Goal: Information Seeking & Learning: Learn about a topic

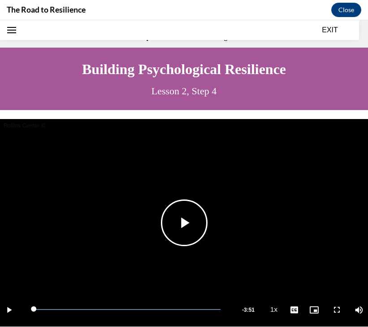
scroll to position [28, 0]
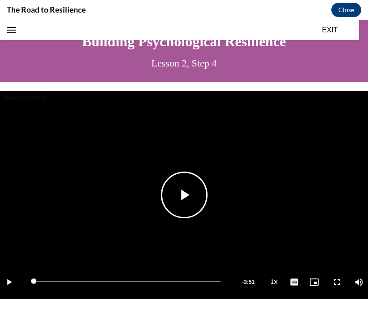
click at [184, 195] on span "Video player" at bounding box center [184, 195] width 0 height 0
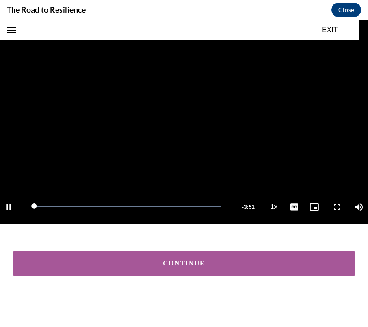
scroll to position [103, 0]
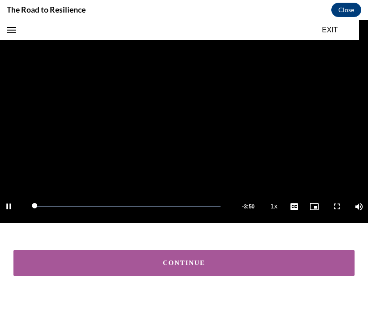
click at [227, 264] on div "CONTINUE" at bounding box center [184, 262] width 314 height 7
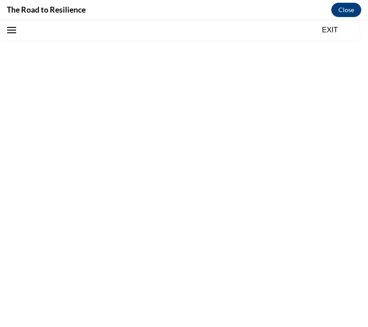
scroll to position [28, 0]
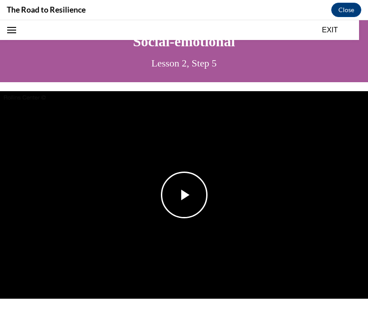
click at [184, 195] on span "Video player" at bounding box center [184, 195] width 0 height 0
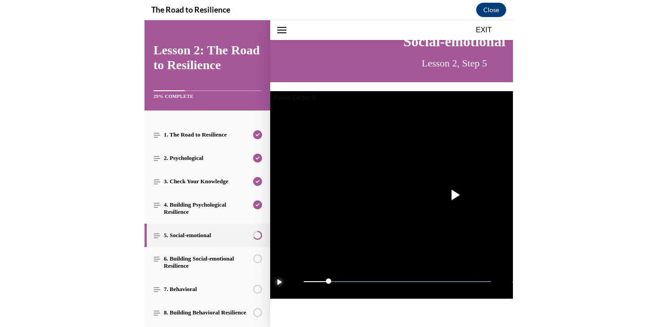
scroll to position [643, 0]
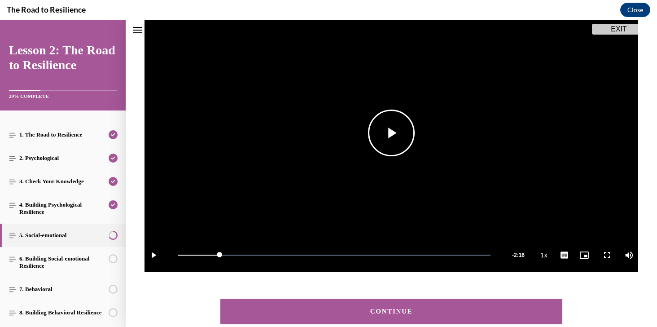
click at [368, 133] on span "Video player" at bounding box center [391, 133] width 0 height 0
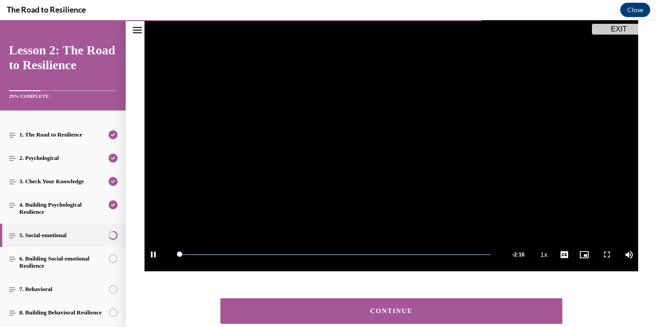
scroll to position [156, 0]
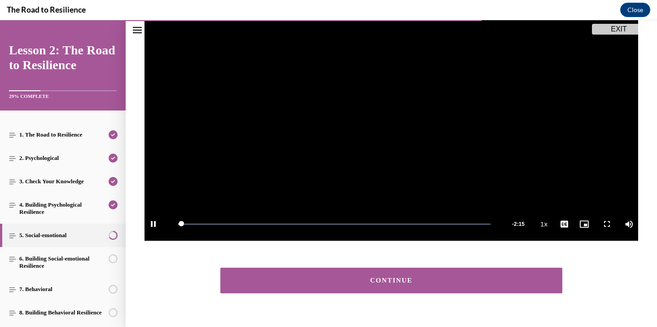
click at [368, 280] on div "CONTINUE" at bounding box center [391, 280] width 314 height 7
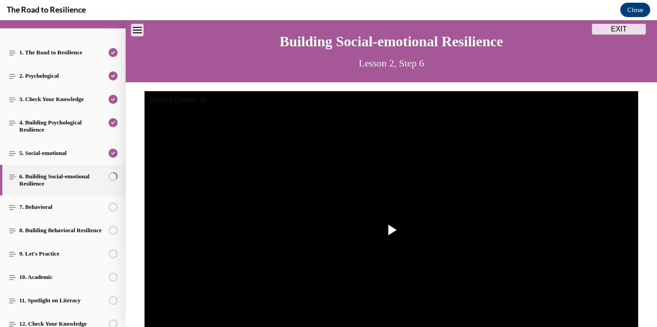
scroll to position [84, 0]
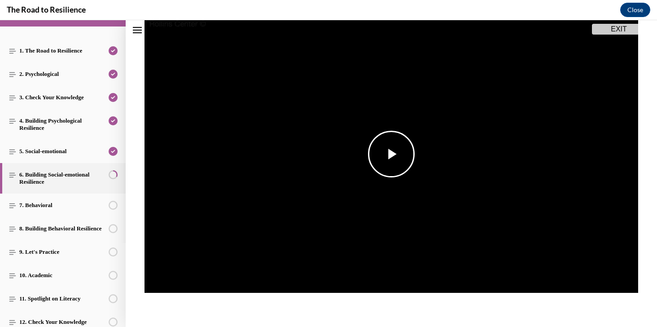
click at [368, 154] on span "Video player" at bounding box center [391, 154] width 0 height 0
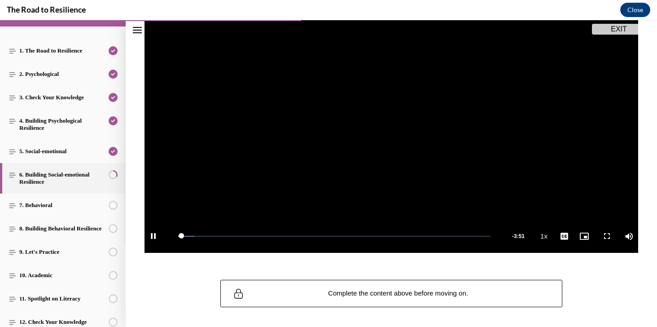
scroll to position [149, 0]
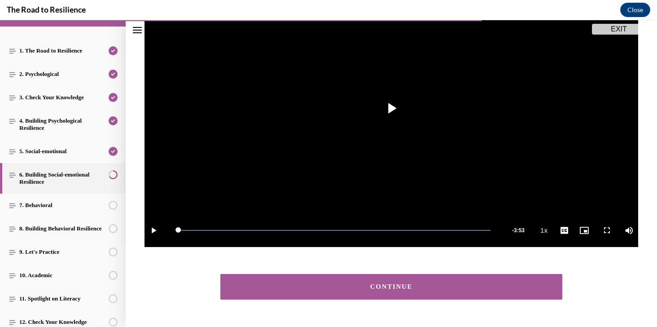
click at [368, 283] on div "CONTINUE" at bounding box center [391, 286] width 314 height 7
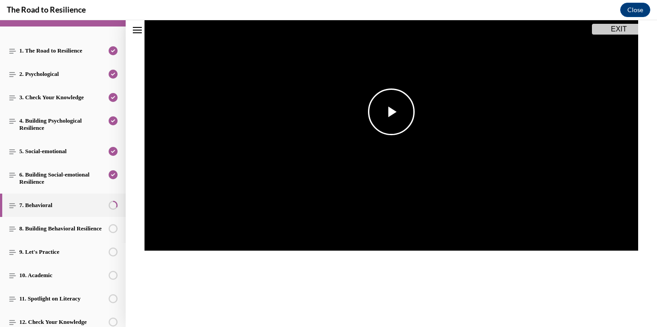
scroll to position [184, 0]
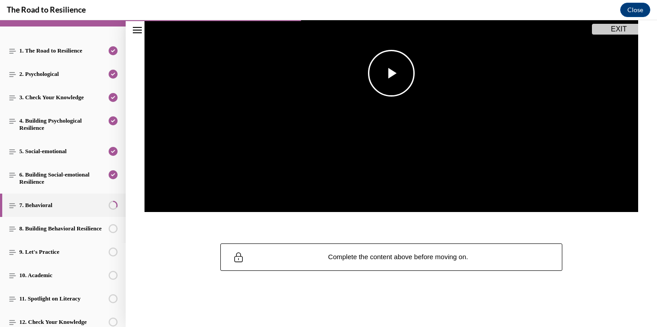
click at [368, 73] on span "Video player" at bounding box center [391, 73] width 0 height 0
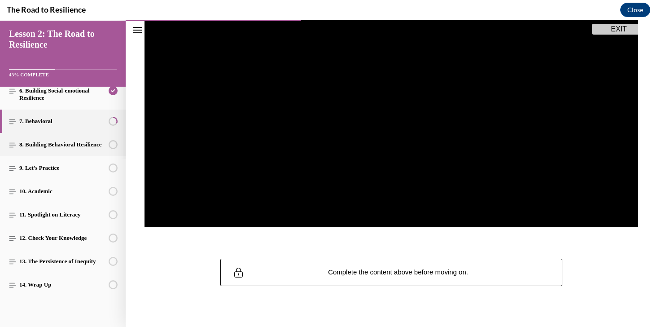
scroll to position [162, 0]
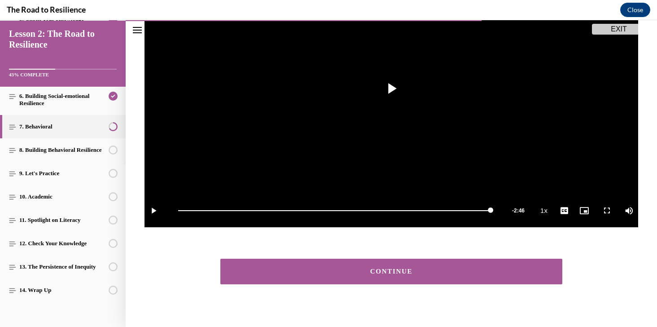
click at [367, 263] on button "CONTINUE" at bounding box center [391, 271] width 342 height 26
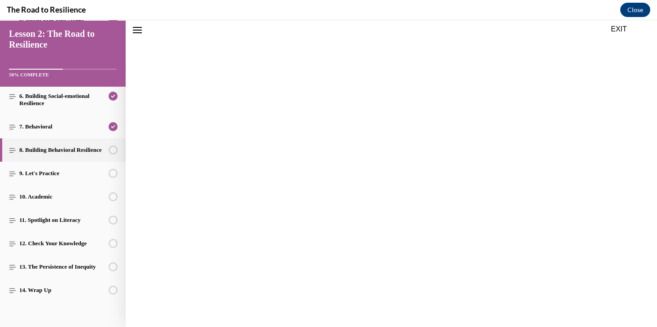
scroll to position [28, 0]
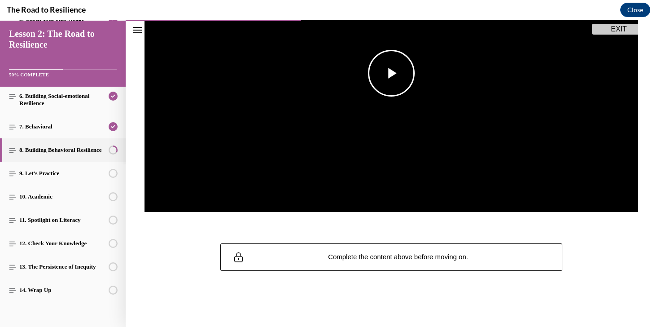
click at [368, 73] on span "Video player" at bounding box center [391, 73] width 0 height 0
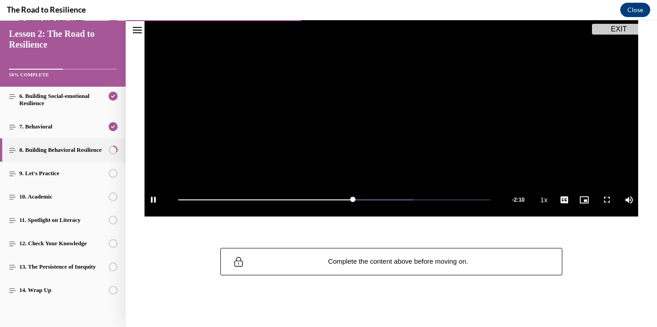
scroll to position [184, 0]
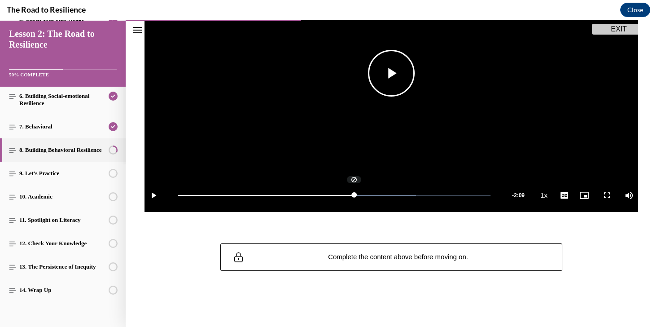
drag, startPoint x: 355, startPoint y: 195, endPoint x: 525, endPoint y: 199, distance: 170.1
click at [368, 199] on div "Play Loaded : 76.17% 4:42 2:45 Remaining Time - 2:09 1x Playback Rate 1x 2x 1.7…" at bounding box center [391, 195] width 494 height 34
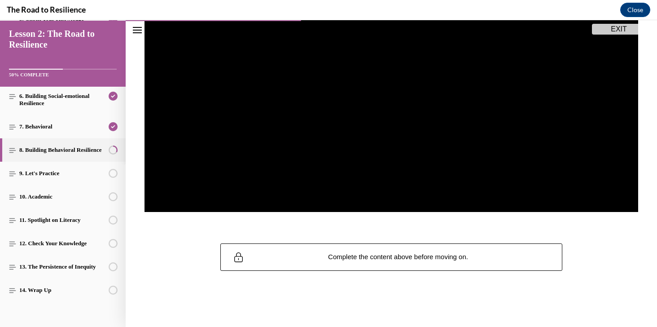
scroll to position [183, 0]
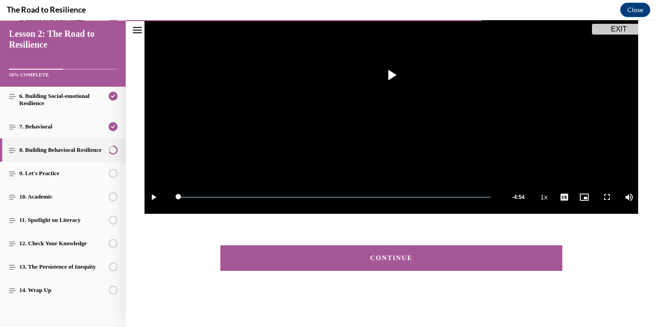
click at [368, 248] on button "CONTINUE" at bounding box center [391, 258] width 342 height 26
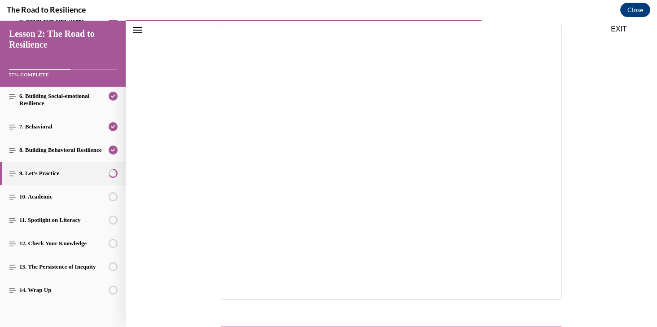
scroll to position [181, 0]
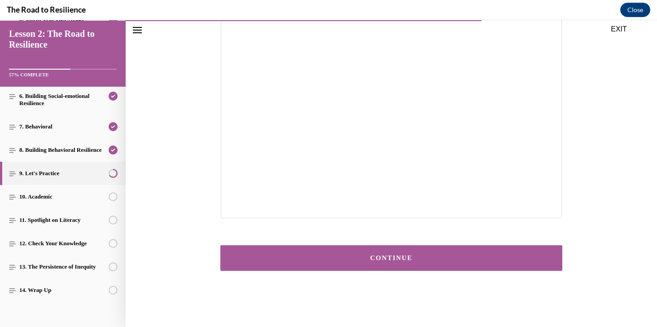
click at [368, 247] on button "CONTINUE" at bounding box center [391, 258] width 342 height 26
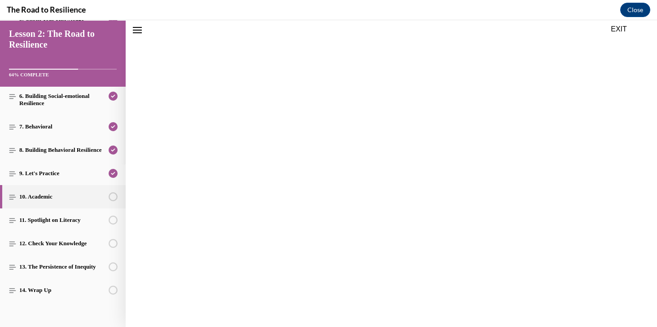
scroll to position [28, 0]
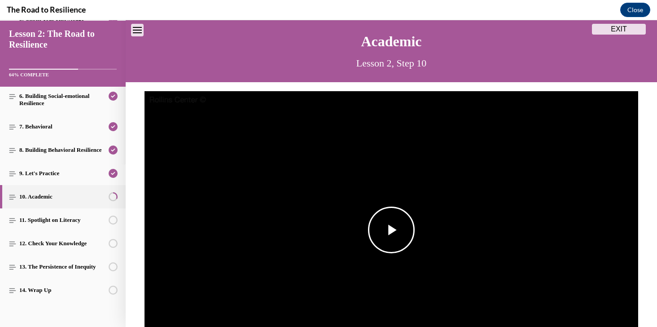
click at [368, 230] on span "Video player" at bounding box center [391, 230] width 0 height 0
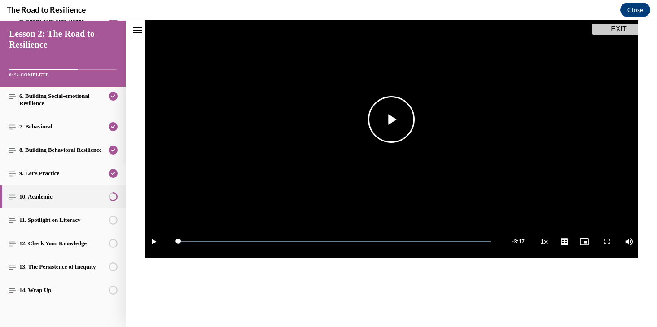
scroll to position [158, 0]
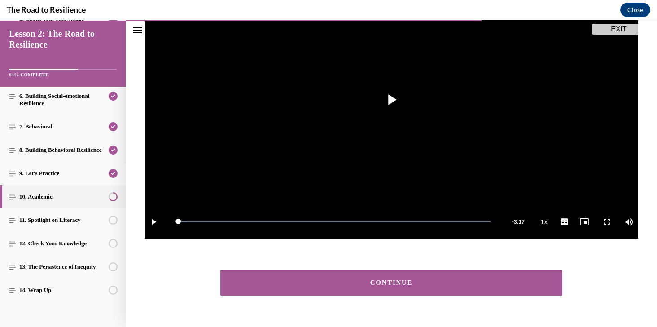
click at [368, 284] on div "CONTINUE" at bounding box center [391, 282] width 314 height 7
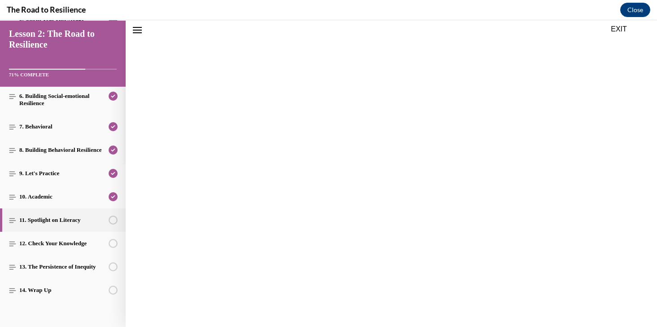
scroll to position [28, 0]
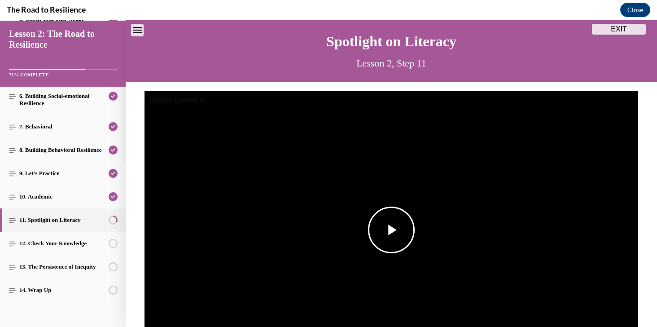
click at [368, 230] on span "Video player" at bounding box center [391, 230] width 0 height 0
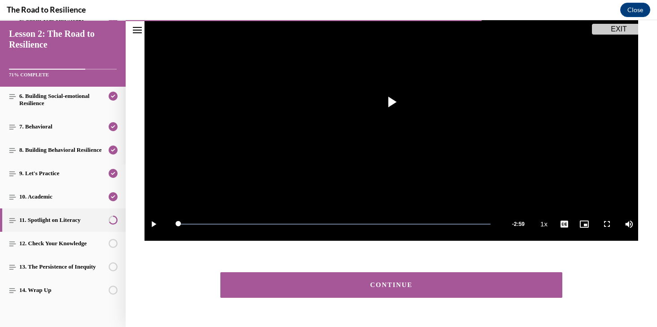
scroll to position [178, 0]
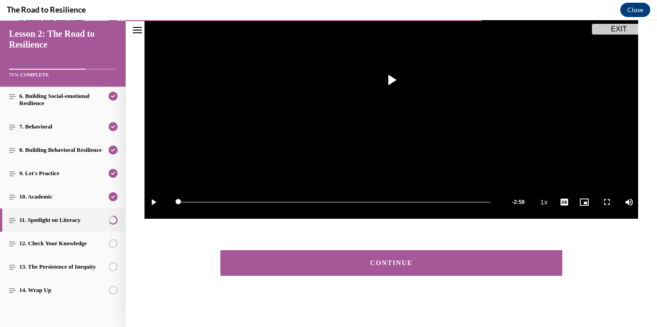
click at [368, 269] on button "CONTINUE" at bounding box center [391, 263] width 342 height 26
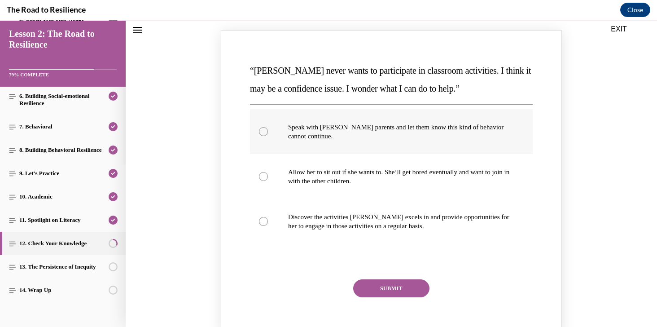
scroll to position [129, 0]
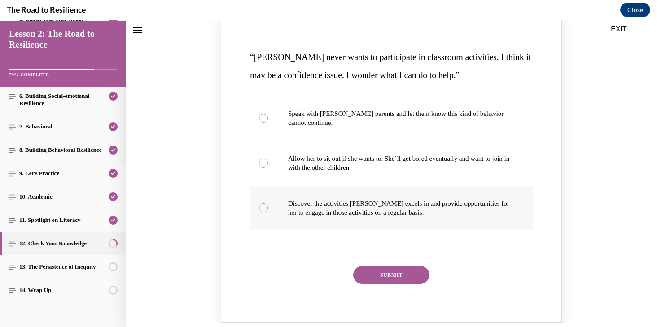
click at [368, 206] on p "Discover the activities Mattison excels in and provide opportunities for her to…" at bounding box center [399, 208] width 222 height 18
click at [268, 206] on input "Discover the activities Mattison excels in and provide opportunities for her to…" at bounding box center [263, 207] width 9 height 9
radio input "true"
click at [368, 277] on button "SUBMIT" at bounding box center [391, 275] width 76 height 18
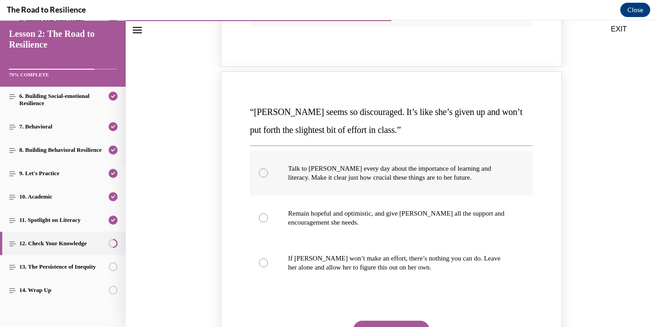
scroll to position [469, 0]
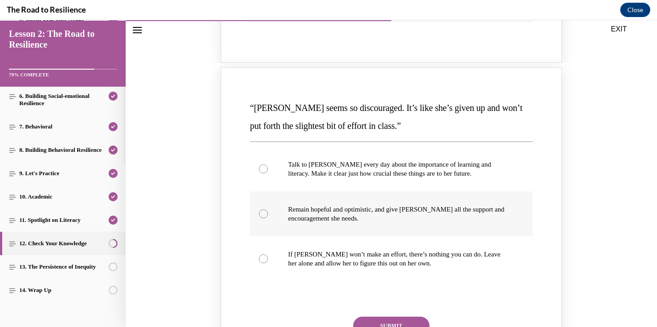
click at [368, 223] on label "Remain hopeful and optimistic, and give Alyson all the support and encouragemen…" at bounding box center [391, 213] width 283 height 45
click at [268, 218] on input "Remain hopeful and optimistic, and give Alyson all the support and encouragemen…" at bounding box center [263, 213] width 9 height 9
radio input "true"
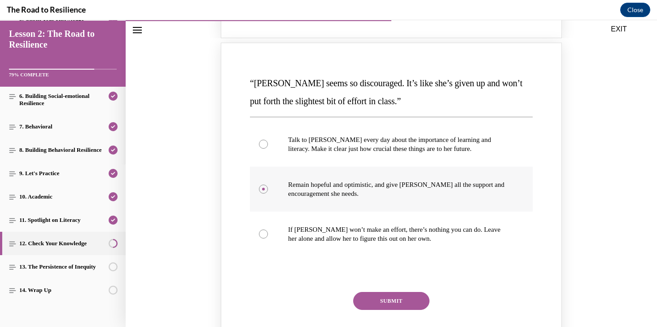
scroll to position [523, 0]
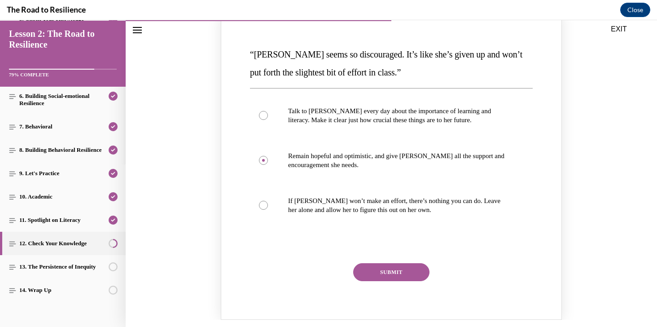
click at [368, 274] on button "SUBMIT" at bounding box center [391, 272] width 76 height 18
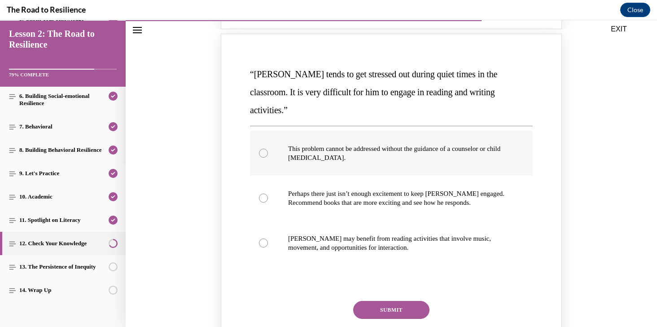
scroll to position [896, 0]
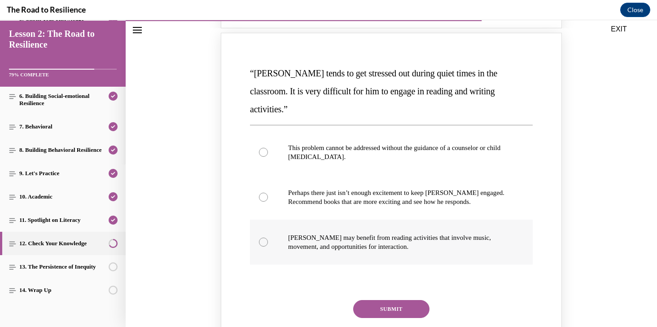
click at [368, 233] on p "Harrison may benefit from reading activities that involve music, movement, and …" at bounding box center [399, 242] width 222 height 18
click at [268, 237] on input "Harrison may benefit from reading activities that involve music, movement, and …" at bounding box center [263, 241] width 9 height 9
radio input "true"
click at [368, 300] on button "SUBMIT" at bounding box center [391, 309] width 76 height 18
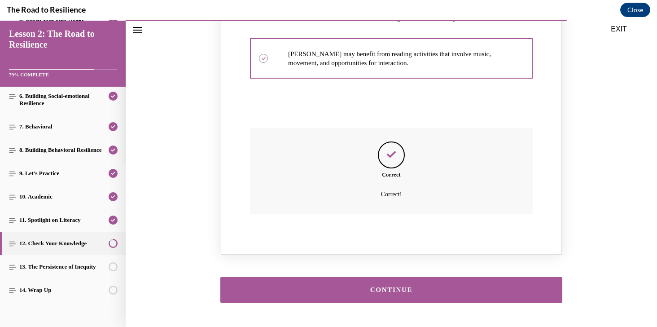
scroll to position [1093, 0]
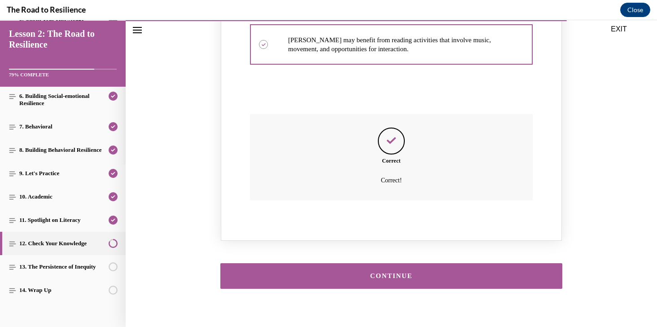
click at [368, 266] on button "CONTINUE" at bounding box center [391, 276] width 342 height 26
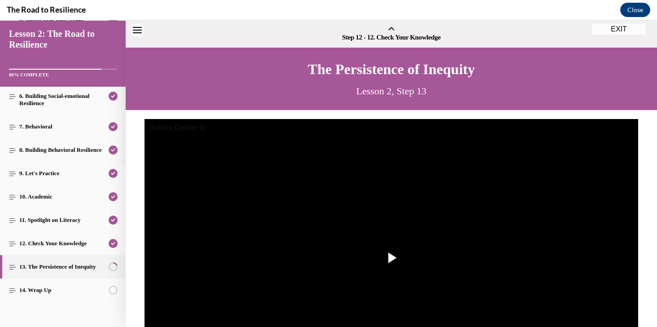
scroll to position [28, 0]
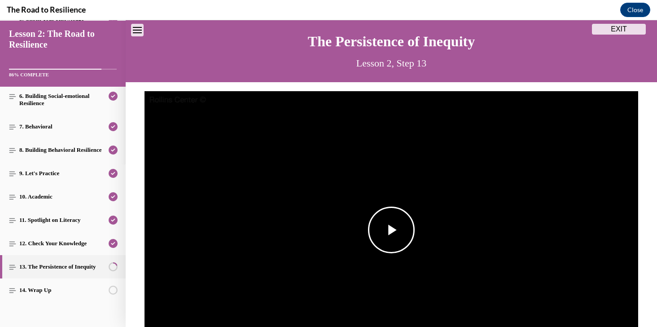
click at [368, 230] on span "Video player" at bounding box center [391, 230] width 0 height 0
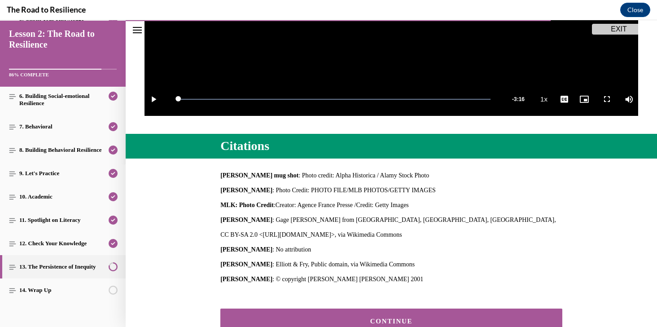
scroll to position [344, 0]
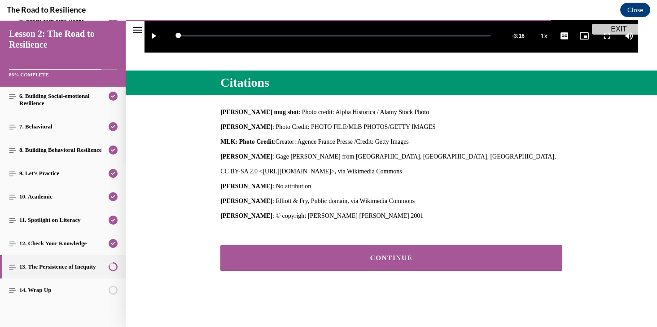
click at [356, 258] on div "CONTINUE" at bounding box center [391, 257] width 314 height 7
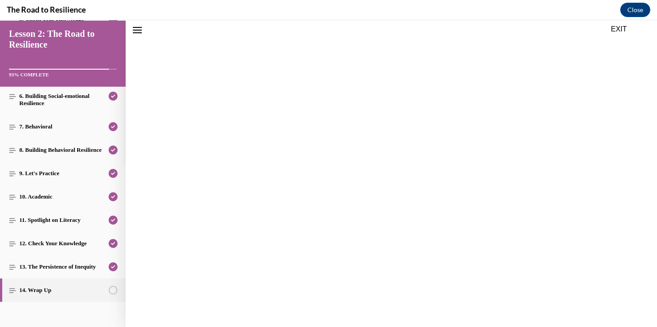
scroll to position [28, 0]
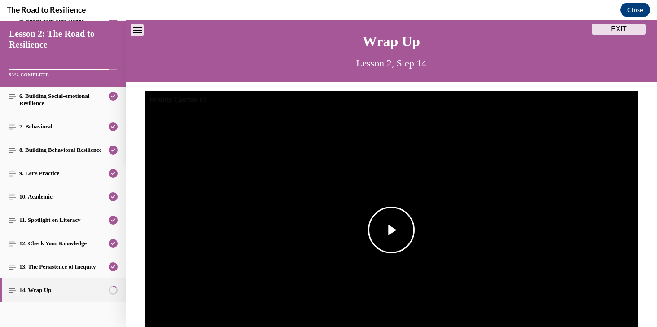
click at [368, 230] on span "Video player" at bounding box center [391, 230] width 0 height 0
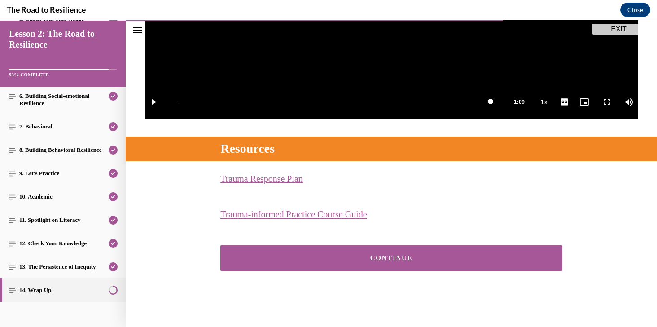
click at [367, 254] on div "CONTINUE" at bounding box center [391, 257] width 314 height 7
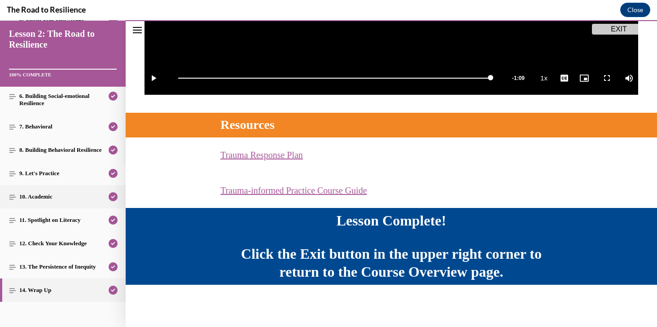
scroll to position [168, 0]
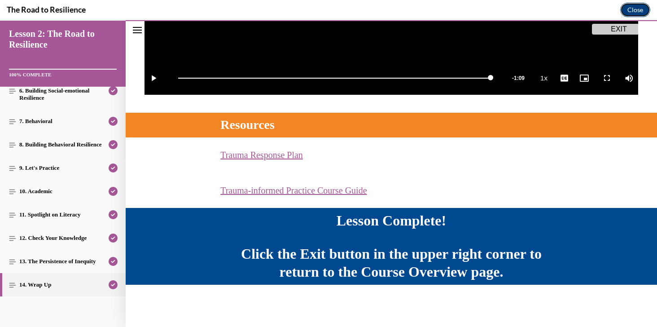
click at [368, 6] on button "Close" at bounding box center [635, 10] width 30 height 14
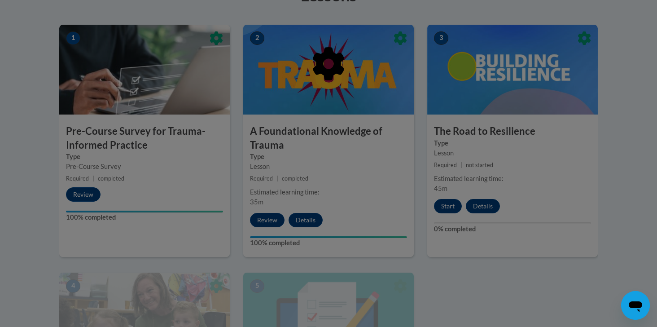
scroll to position [277, 0]
click at [368, 79] on div at bounding box center [328, 109] width 538 height 171
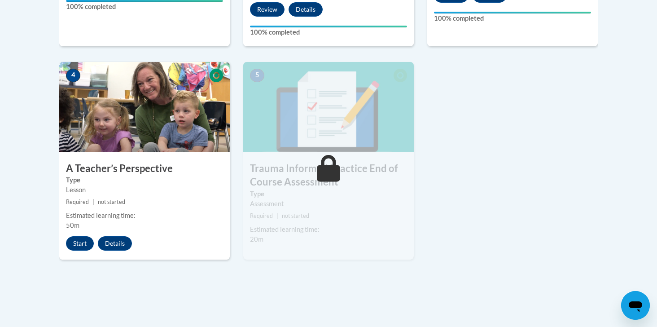
scroll to position [528, 0]
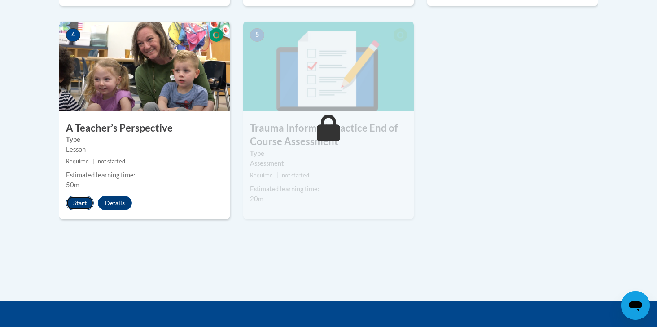
click at [81, 202] on button "Start" at bounding box center [80, 203] width 28 height 14
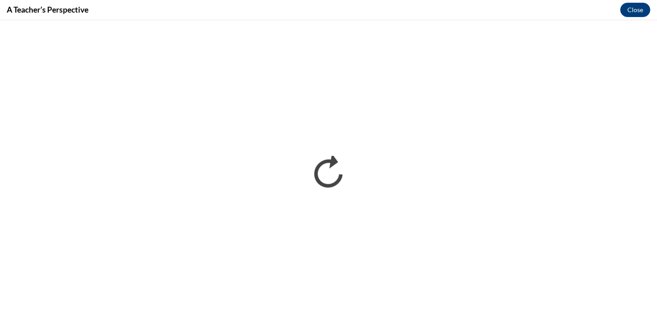
scroll to position [0, 0]
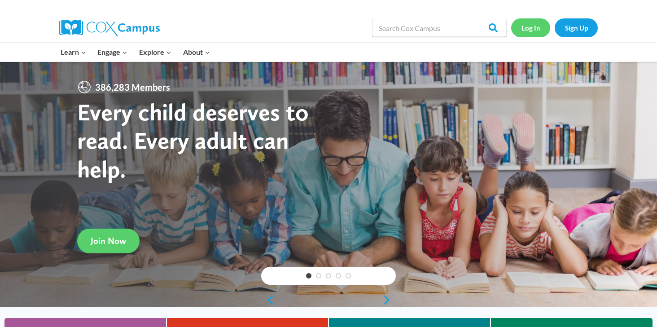
click at [529, 28] on link "Log In" at bounding box center [530, 27] width 39 height 18
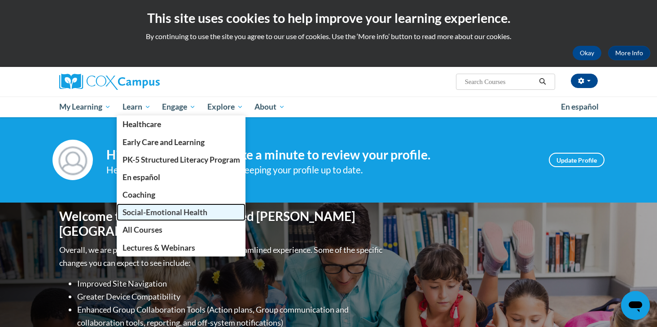
click at [156, 215] on span "Social-Emotional Health" at bounding box center [164, 211] width 85 height 9
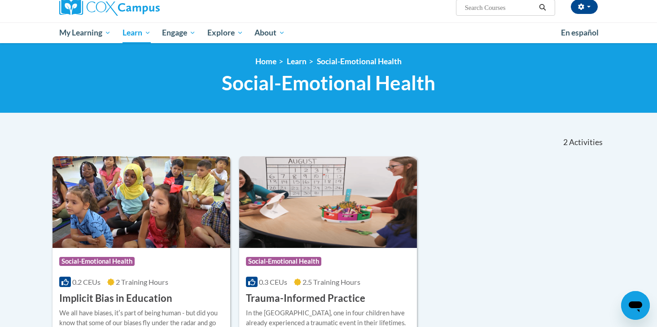
scroll to position [70, 0]
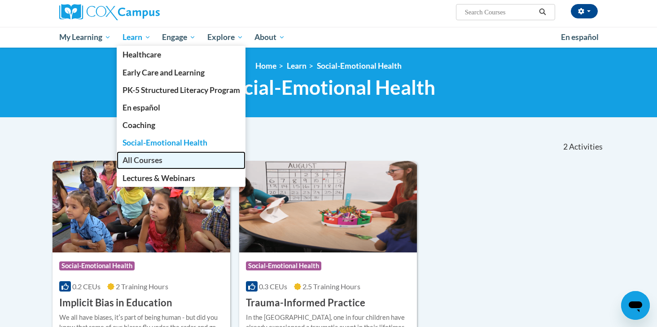
click at [146, 157] on span "All Courses" at bounding box center [142, 159] width 40 height 9
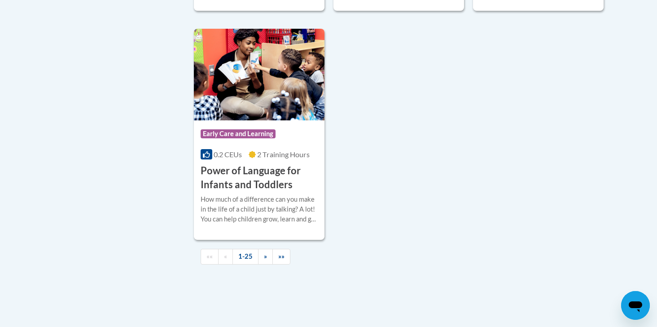
scroll to position [2124, 0]
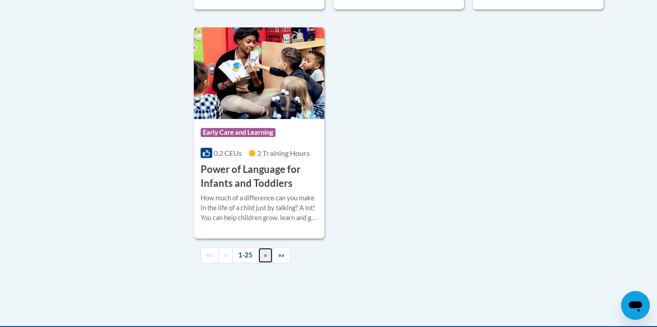
click at [261, 263] on link "»" at bounding box center [265, 255] width 15 height 16
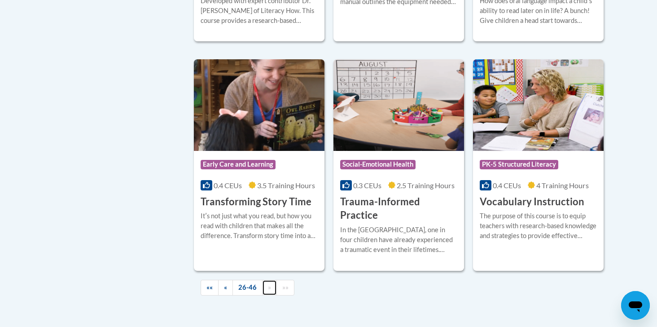
scroll to position [1555, 0]
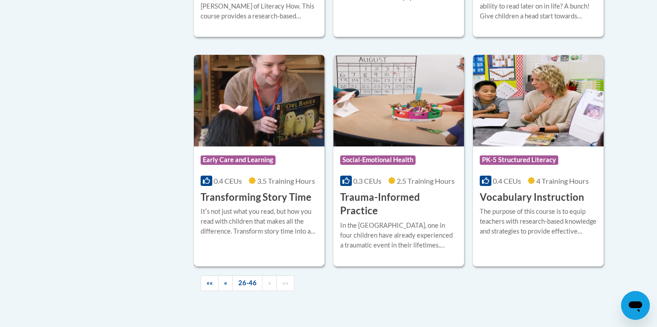
click at [230, 190] on h3 "Transforming Story Time" at bounding box center [256, 197] width 111 height 14
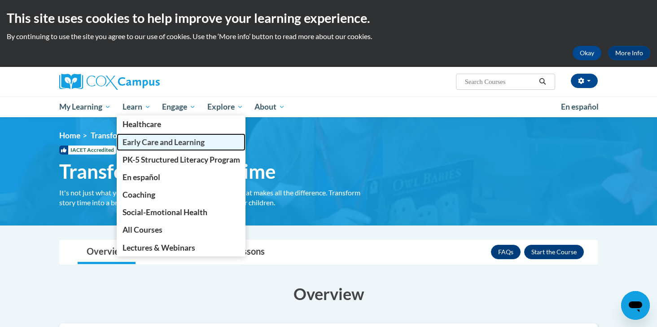
click at [149, 138] on span "Early Care and Learning" at bounding box center [163, 141] width 82 height 9
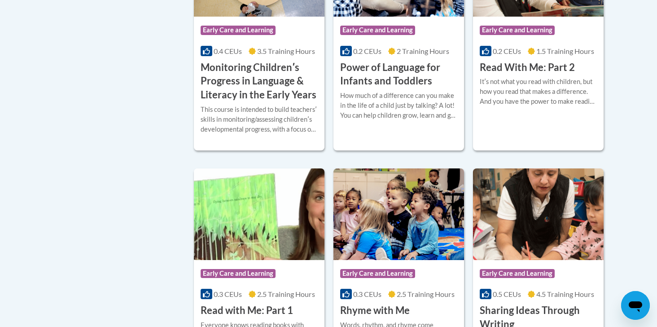
scroll to position [880, 0]
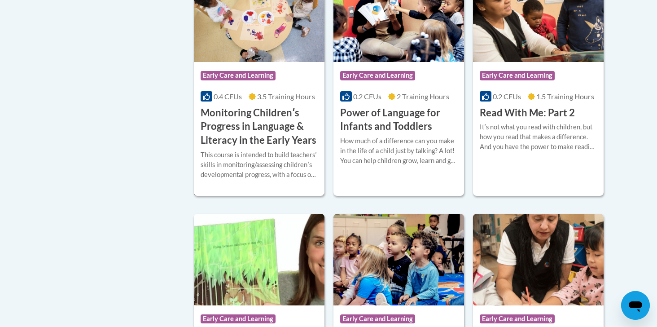
click at [276, 142] on h3 "Monitoring Childrenʹs Progress in Language & Literacy in the Early Years" at bounding box center [259, 126] width 117 height 41
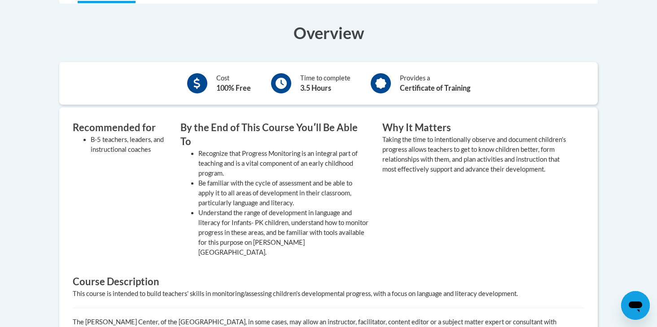
scroll to position [185, 0]
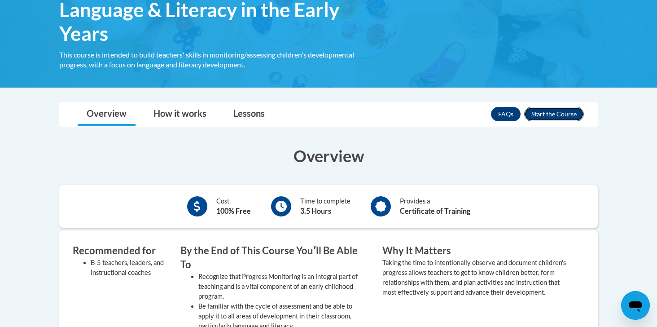
click at [549, 117] on button "Enroll" at bounding box center [554, 114] width 60 height 14
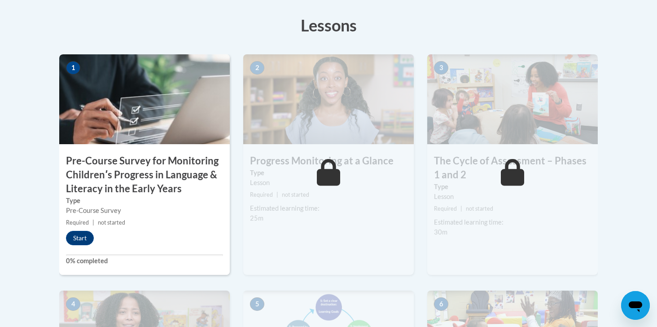
scroll to position [268, 0]
click at [87, 238] on button "Start" at bounding box center [80, 237] width 28 height 14
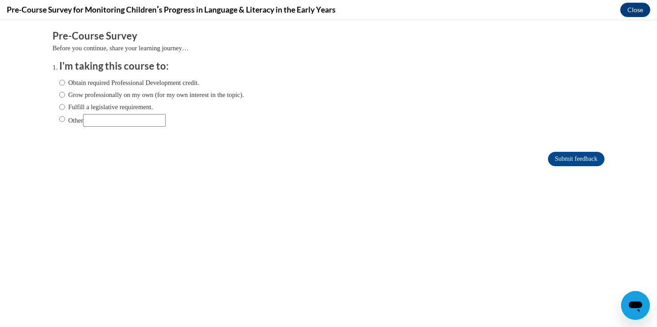
scroll to position [0, 0]
click at [130, 84] on label "Obtain required Professional Development credit." at bounding box center [129, 83] width 140 height 10
click at [65, 84] on input "Obtain required Professional Development credit." at bounding box center [62, 83] width 6 height 10
radio input "true"
click at [570, 158] on input "Submit feedback" at bounding box center [576, 159] width 57 height 14
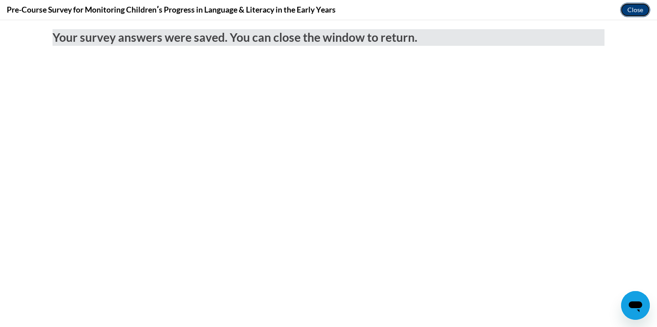
click at [641, 14] on button "Close" at bounding box center [635, 10] width 30 height 14
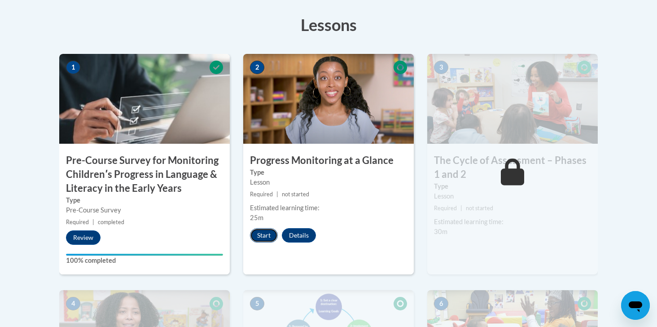
click at [267, 232] on button "Start" at bounding box center [264, 235] width 28 height 14
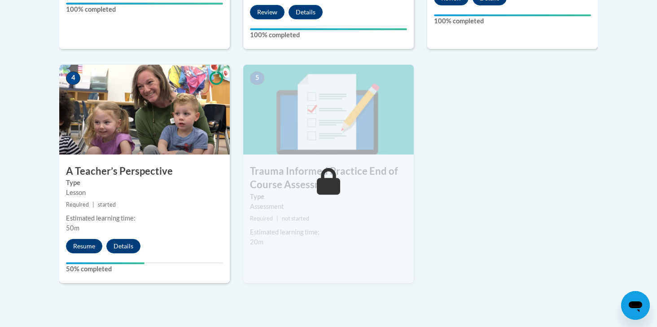
scroll to position [487, 0]
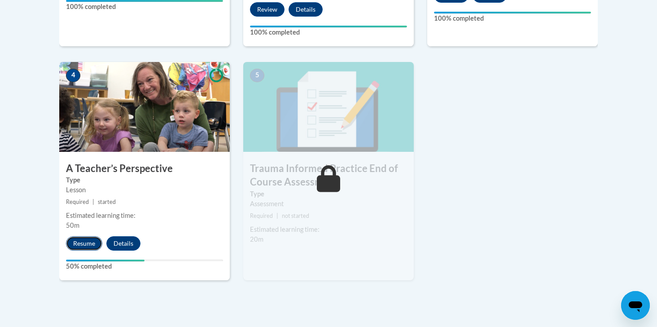
click at [89, 244] on button "Resume" at bounding box center [84, 243] width 36 height 14
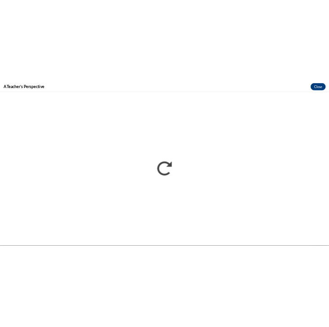
scroll to position [0, 0]
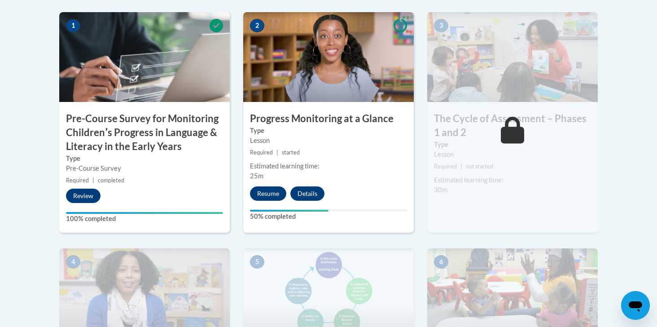
scroll to position [274, 0]
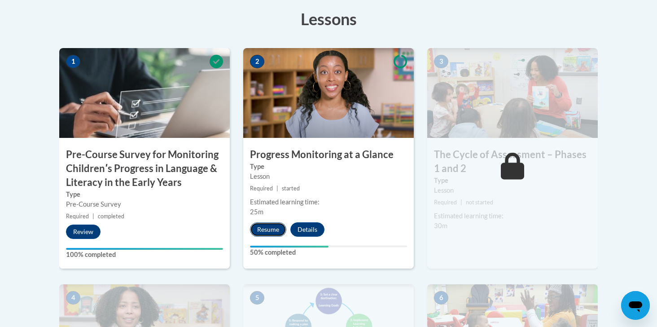
click at [273, 229] on button "Resume" at bounding box center [268, 229] width 36 height 14
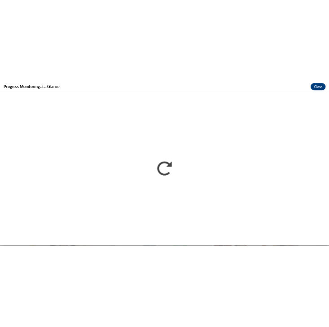
scroll to position [0, 0]
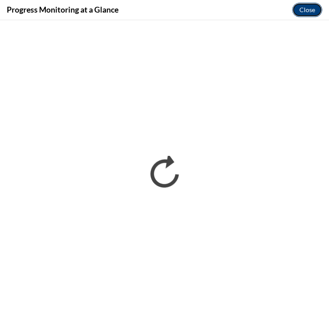
click at [303, 9] on button "Close" at bounding box center [307, 10] width 30 height 14
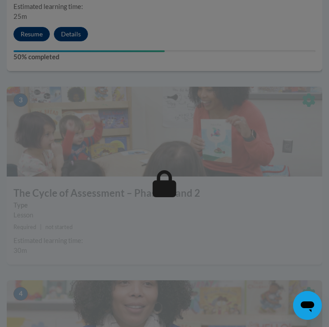
scroll to position [716, 0]
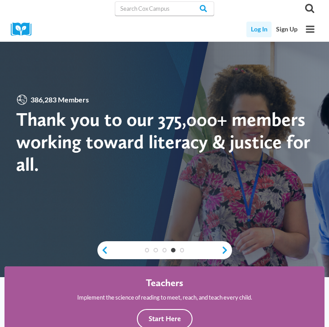
click at [264, 25] on link "Log In" at bounding box center [258, 30] width 25 height 16
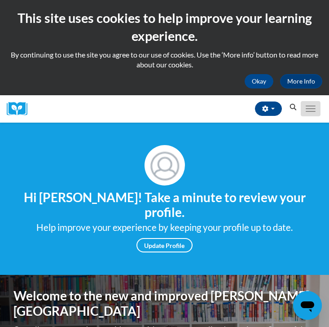
click at [311, 108] on span "Main menu" at bounding box center [311, 108] width 10 height 1
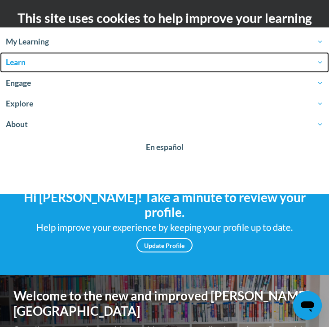
click at [40, 64] on span "Learn" at bounding box center [164, 62] width 317 height 11
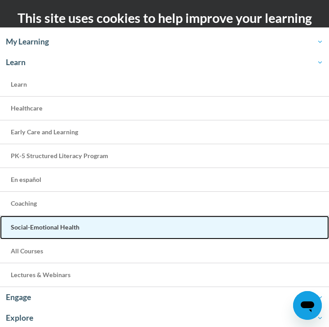
click at [60, 222] on link "Social-Emotional Health" at bounding box center [164, 227] width 329 height 24
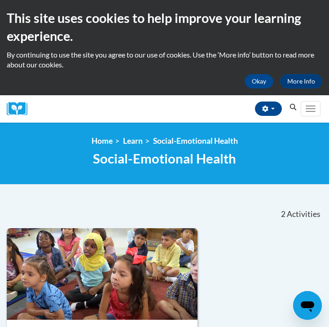
click at [291, 103] on button "Search" at bounding box center [292, 107] width 13 height 11
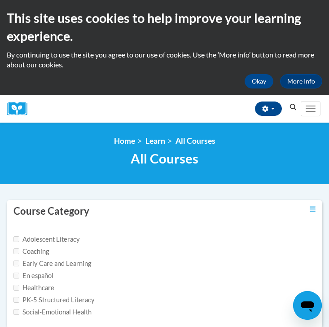
click at [158, 109] on div "[PERSON_NAME] (Eastern Daylight Time GMT-0400 ) My Profile Inbox My Transcripts…" at bounding box center [167, 108] width 266 height 27
click at [20, 108] on img at bounding box center [20, 109] width 27 height 14
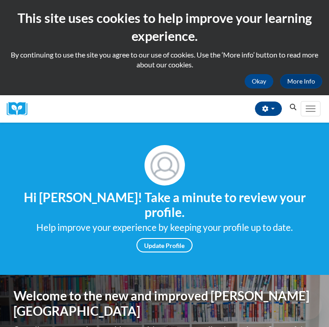
click at [308, 109] on button "Toggle navigation" at bounding box center [311, 108] width 20 height 15
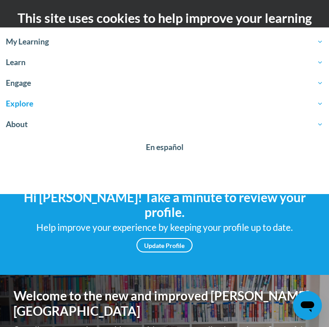
click at [52, 108] on span "Explore" at bounding box center [164, 103] width 317 height 11
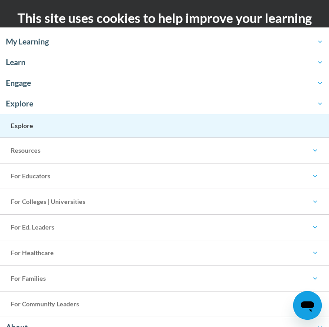
click at [40, 126] on link "Explore" at bounding box center [164, 126] width 329 height 24
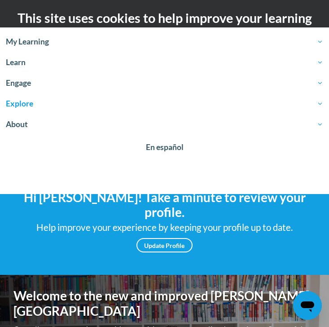
click at [315, 101] on span "Explore" at bounding box center [164, 103] width 317 height 11
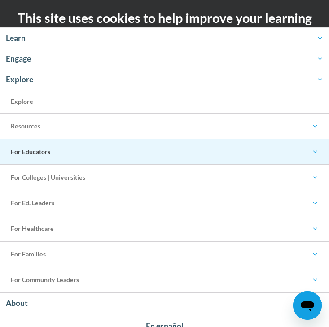
scroll to position [42, 0]
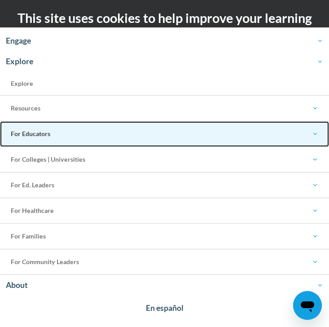
click at [119, 136] on span "For Educators" at bounding box center [164, 133] width 307 height 11
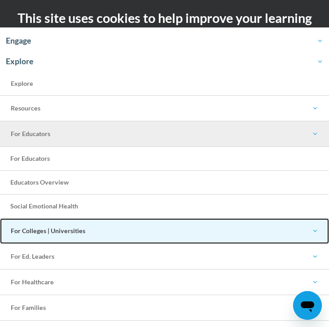
click at [111, 223] on link "For Colleges | Universities" at bounding box center [164, 231] width 329 height 26
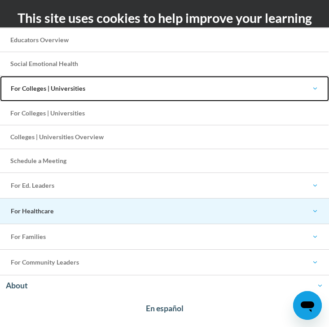
scroll to position [185, 0]
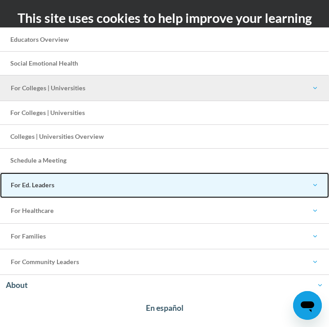
click at [99, 183] on span "For Ed. Leaders" at bounding box center [164, 184] width 307 height 11
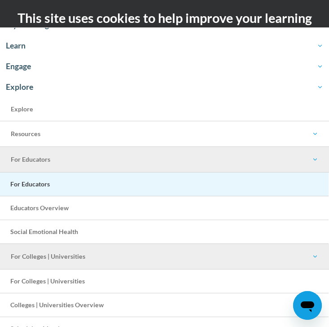
scroll to position [17, 0]
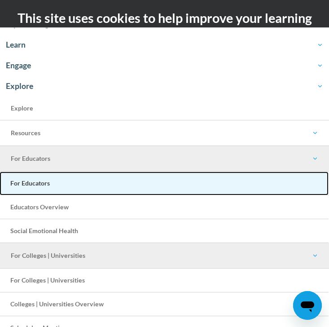
click at [85, 189] on link "For Educators" at bounding box center [164, 183] width 329 height 24
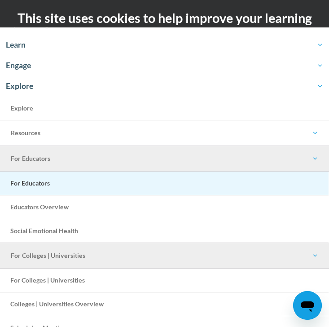
scroll to position [0, 0]
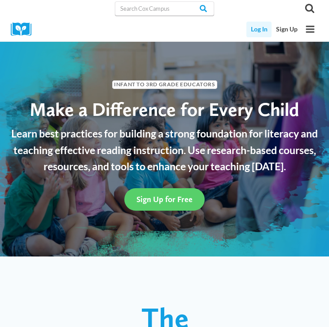
click at [264, 32] on link "Log In" at bounding box center [258, 30] width 25 height 16
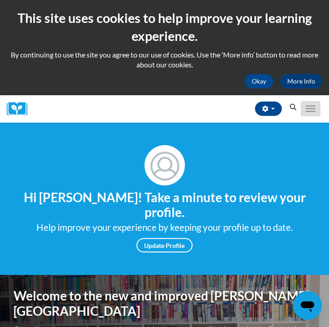
click at [306, 109] on span "Main menu" at bounding box center [311, 108] width 10 height 1
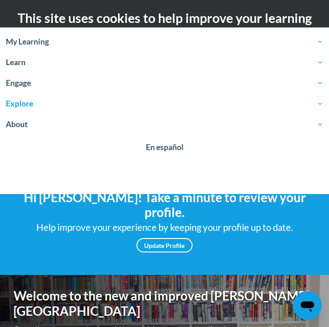
click at [70, 105] on span "Explore" at bounding box center [164, 103] width 317 height 11
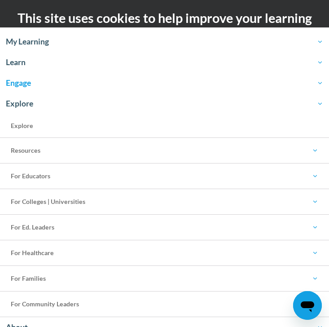
click at [53, 83] on span "Engage" at bounding box center [164, 83] width 317 height 11
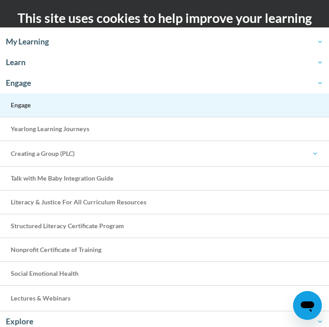
click at [42, 108] on link "Engage" at bounding box center [164, 105] width 329 height 24
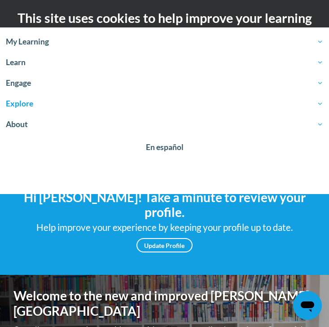
click at [38, 105] on span "Explore" at bounding box center [164, 103] width 317 height 11
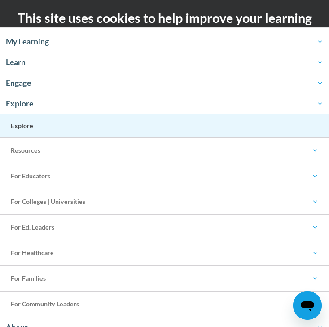
click at [41, 134] on link "Explore" at bounding box center [164, 126] width 329 height 24
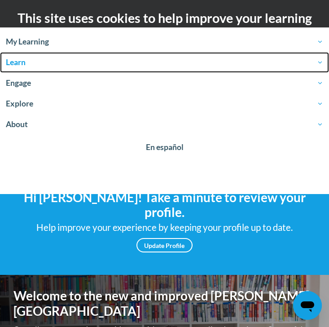
click at [22, 62] on span "Learn" at bounding box center [164, 62] width 317 height 11
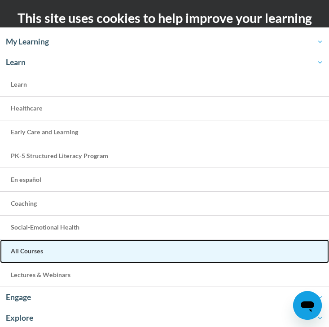
click at [39, 249] on span "All Courses" at bounding box center [27, 251] width 32 height 8
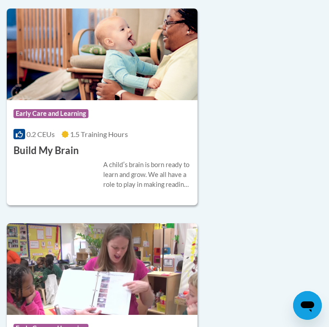
scroll to position [630, 0]
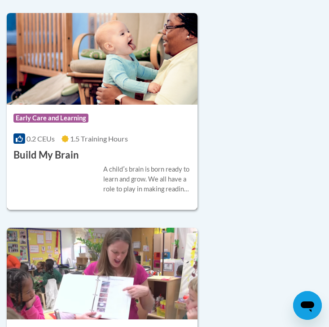
click at [67, 154] on h3 "Build My Brain" at bounding box center [46, 155] width 66 height 14
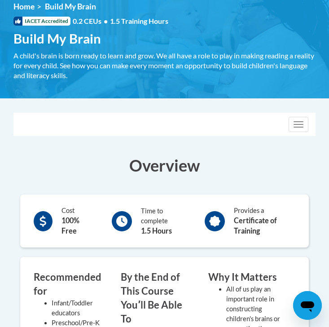
scroll to position [211, 0]
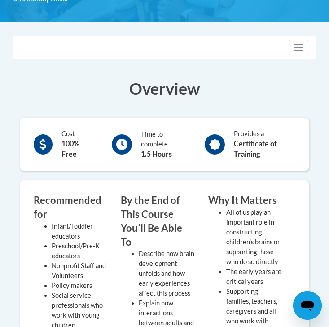
click at [234, 137] on div "Provides a Certificate of Training" at bounding box center [264, 144] width 61 height 31
click at [302, 36] on div "Toggle navigation" at bounding box center [164, 47] width 301 height 22
click at [302, 40] on button "Toggle navigation" at bounding box center [299, 47] width 20 height 15
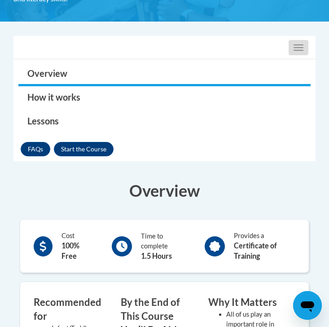
click at [301, 53] on button "Toggle navigation" at bounding box center [299, 47] width 20 height 15
click at [86, 150] on button "Enroll" at bounding box center [84, 149] width 60 height 14
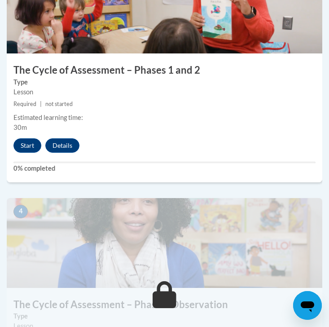
scroll to position [835, 0]
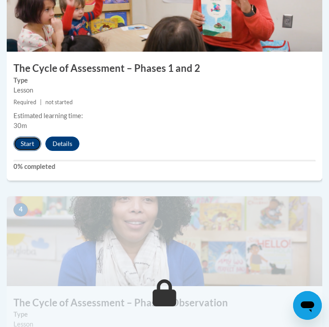
click at [31, 143] on button "Start" at bounding box center [27, 143] width 28 height 14
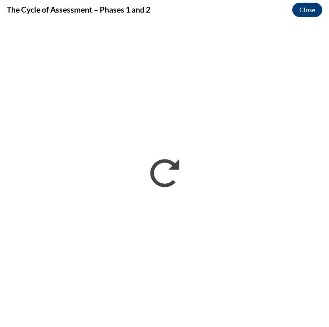
scroll to position [0, 0]
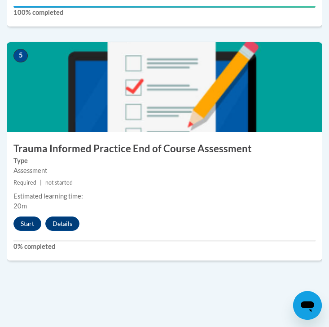
scroll to position [1192, 0]
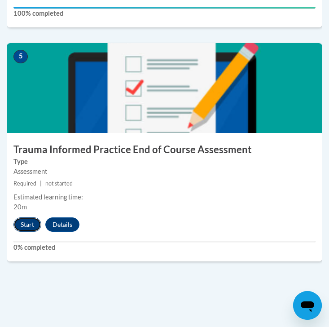
click at [30, 228] on button "Start" at bounding box center [27, 224] width 28 height 14
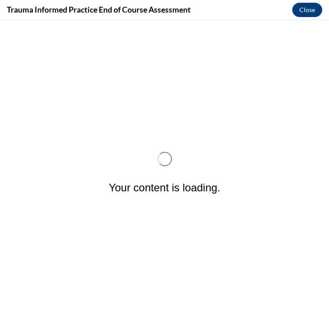
scroll to position [0, 0]
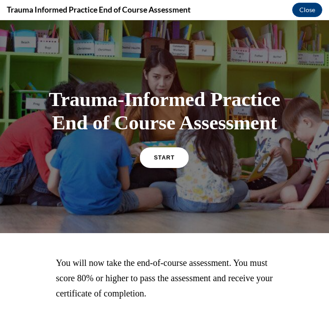
click at [172, 158] on span "START" at bounding box center [164, 157] width 21 height 7
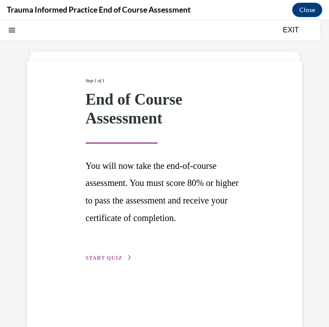
scroll to position [48, 0]
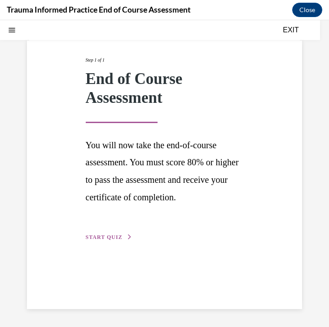
click at [121, 236] on button "START QUIZ" at bounding box center [109, 237] width 47 height 8
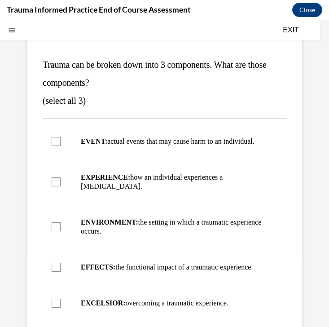
scroll to position [96, 0]
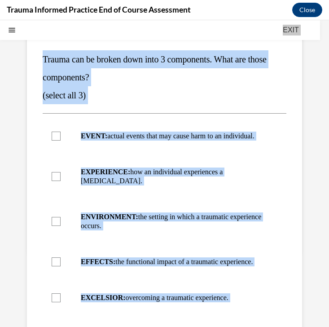
click at [259, 91] on p "(select all 3)" at bounding box center [165, 95] width 244 height 18
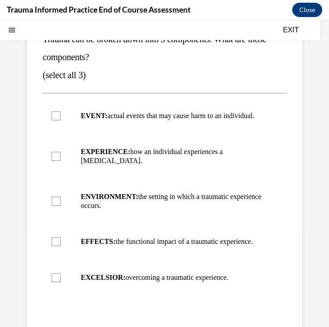
scroll to position [120, 0]
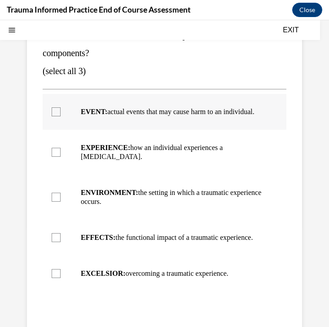
click at [193, 103] on label "EVENT: actual events that may cause harm to an individual." at bounding box center [165, 112] width 244 height 36
click at [61, 107] on input "EVENT: actual events that may cause harm to an individual." at bounding box center [56, 111] width 9 height 9
checkbox input "true"
click at [183, 158] on p "EXPERIENCE: how an individual experiences a stressor." at bounding box center [172, 152] width 183 height 18
click at [61, 157] on input "EXPERIENCE: how an individual experiences a stressor." at bounding box center [56, 152] width 9 height 9
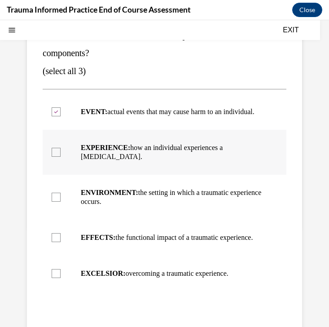
checkbox input "true"
click at [163, 242] on p "EFFECTS: the functional impact of a traumatic experience." at bounding box center [172, 237] width 183 height 9
click at [61, 242] on input "EFFECTS: the functional impact of a traumatic experience." at bounding box center [56, 237] width 9 height 9
checkbox input "true"
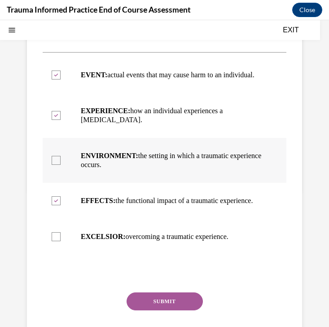
scroll to position [191, 0]
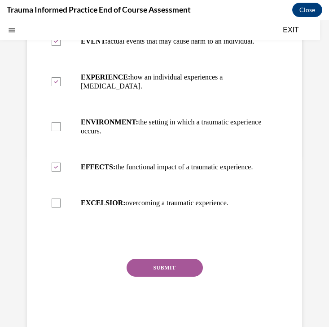
click at [173, 276] on button "SUBMIT" at bounding box center [165, 267] width 76 height 18
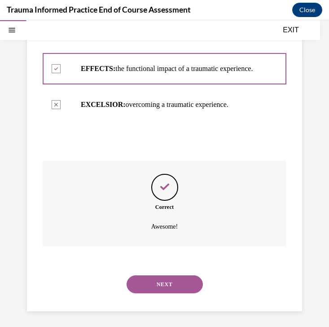
click at [173, 293] on button "NEXT" at bounding box center [165, 284] width 76 height 18
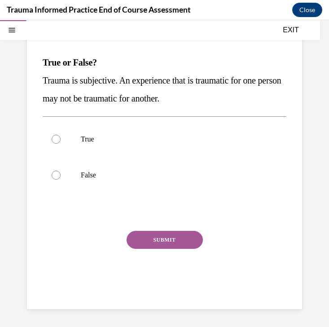
scroll to position [82, 0]
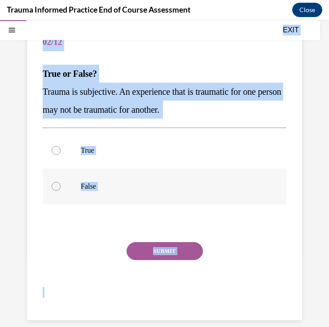
copy div "Correct. Your answer: EVENT: actual events that may cause harm to an individual…"
click at [113, 152] on p "True" at bounding box center [172, 150] width 183 height 9
click at [61, 152] on input "True" at bounding box center [56, 150] width 9 height 9
radio input "true"
click at [113, 152] on p "True" at bounding box center [172, 150] width 183 height 9
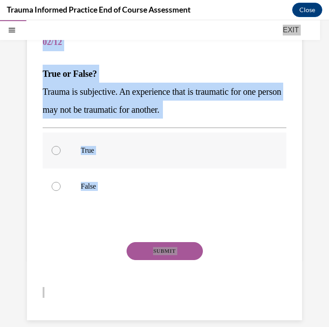
click at [61, 152] on input "True" at bounding box center [56, 150] width 9 height 9
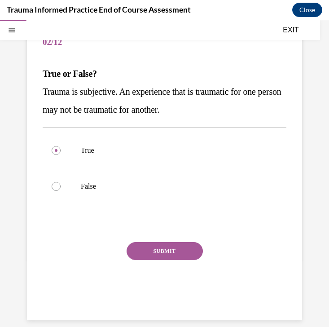
click at [158, 246] on button "SUBMIT" at bounding box center [165, 251] width 76 height 18
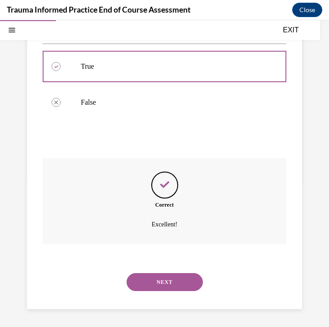
click at [163, 278] on button "NEXT" at bounding box center [165, 282] width 76 height 18
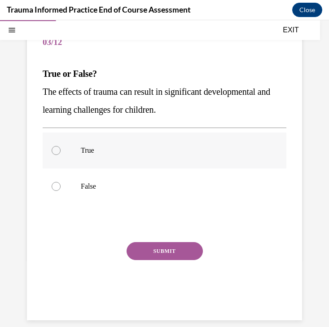
click at [122, 149] on p "True" at bounding box center [172, 150] width 183 height 9
click at [61, 149] on input "True" at bounding box center [56, 150] width 9 height 9
radio input "true"
click at [165, 247] on button "SUBMIT" at bounding box center [165, 251] width 76 height 18
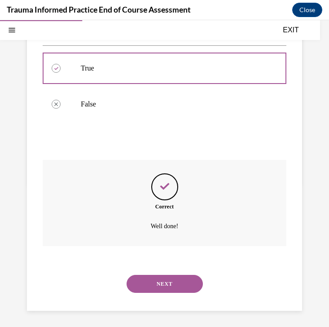
scroll to position [166, 0]
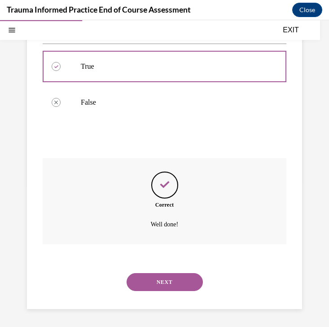
click at [164, 277] on button "NEXT" at bounding box center [165, 282] width 76 height 18
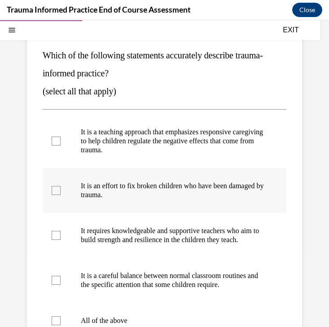
scroll to position [101, 0]
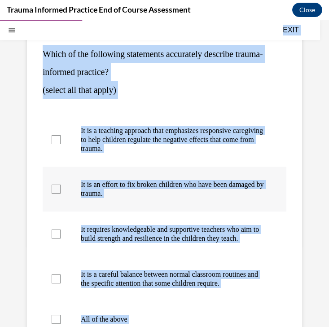
copy div "SKIP TO STEP Audio transcript EXIT Trauma-Informed Practice End of Course Asses…"
click at [264, 91] on p "(select all that apply)" at bounding box center [165, 90] width 244 height 18
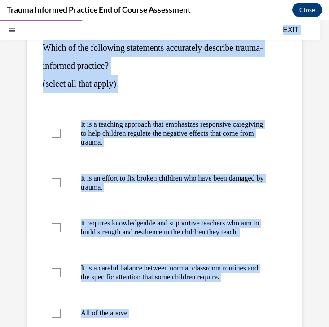
scroll to position [110, 0]
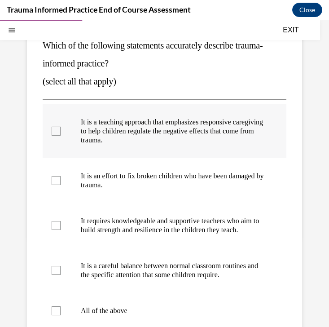
click at [227, 118] on p "It is a teaching approach that emphasizes responsive caregiving to help childre…" at bounding box center [172, 131] width 183 height 27
click at [61, 127] on input "It is a teaching approach that emphasizes responsive caregiving to help childre…" at bounding box center [56, 131] width 9 height 9
checkbox input "true"
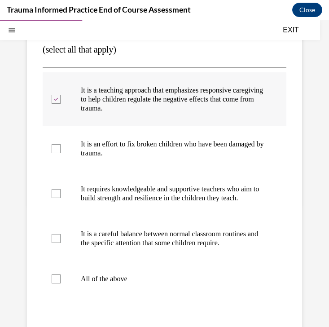
scroll to position [142, 0]
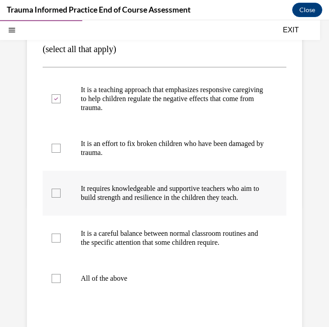
click at [212, 188] on p "It requires knowledgeable and supportive teachers who aim to build strength and…" at bounding box center [172, 193] width 183 height 18
click at [61, 188] on input "It requires knowledgeable and supportive teachers who aim to build strength and…" at bounding box center [56, 192] width 9 height 9
checkbox input "true"
click at [203, 242] on p "It is a careful balance between normal classroom routines and the specific atte…" at bounding box center [172, 238] width 183 height 18
click at [61, 242] on input "It is a careful balance between normal classroom routines and the specific atte…" at bounding box center [56, 237] width 9 height 9
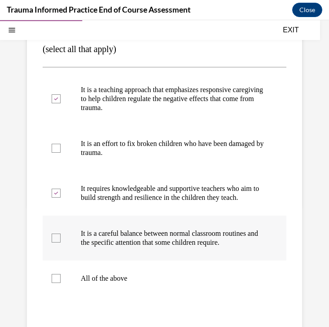
checkbox input "true"
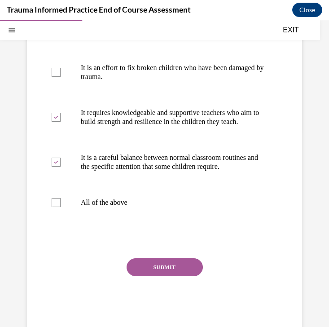
click at [183, 276] on button "SUBMIT" at bounding box center [165, 267] width 76 height 18
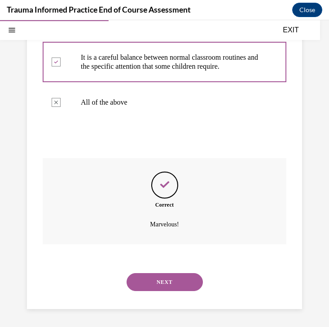
scroll to position [327, 0]
click at [175, 283] on button "NEXT" at bounding box center [165, 282] width 76 height 18
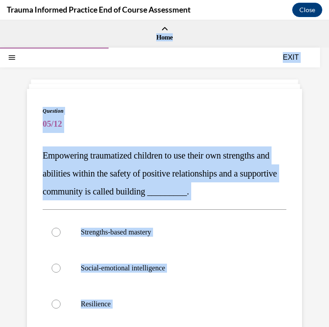
copy div "SKIP TO STEP Audio transcript EXIT Trauma-Informed Practice End of Course Asses…"
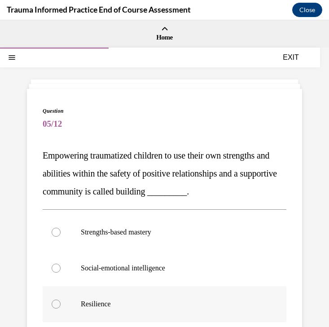
click at [178, 298] on label "Resilience" at bounding box center [165, 304] width 244 height 36
click at [61, 299] on input "Resilience" at bounding box center [56, 303] width 9 height 9
radio input "true"
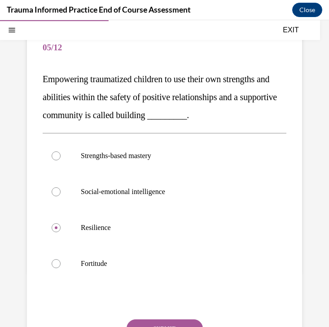
click at [166, 320] on button "SUBMIT" at bounding box center [165, 328] width 76 height 18
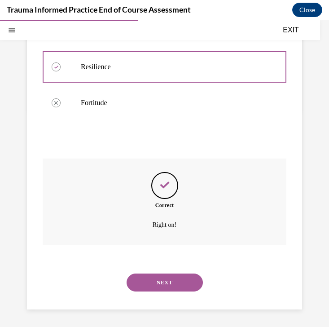
scroll to position [237, 0]
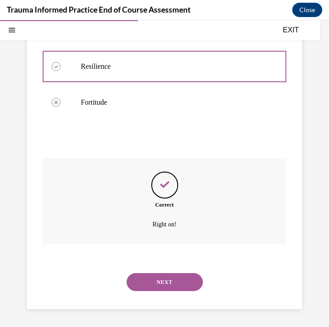
click at [169, 282] on button "NEXT" at bounding box center [165, 282] width 76 height 18
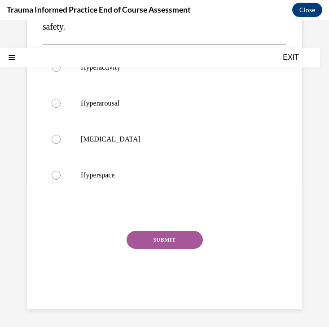
scroll to position [0, 0]
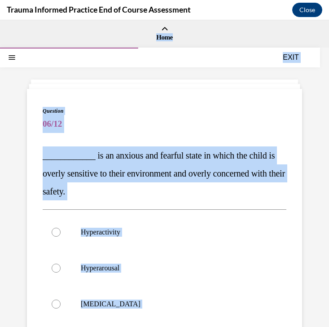
copy div "SKIP TO STEP Audio transcript EXIT Trauma-Informed Practice End of Course Asses…"
click at [205, 119] on span "06/12" at bounding box center [165, 124] width 244 height 18
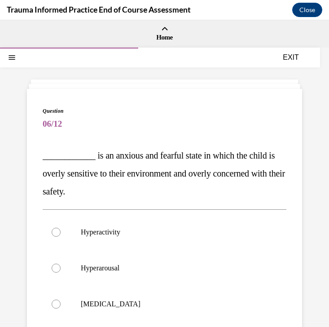
click at [205, 119] on span "06/12" at bounding box center [165, 124] width 244 height 18
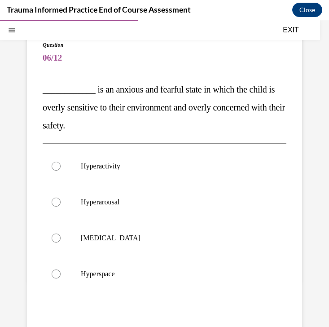
scroll to position [74, 0]
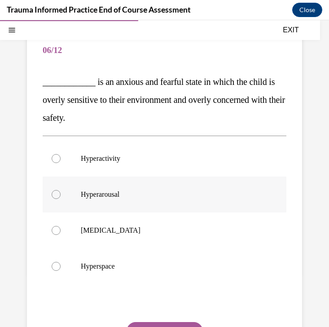
click at [154, 194] on p "Hyperarousal" at bounding box center [172, 194] width 183 height 9
click at [61, 194] on input "Hyperarousal" at bounding box center [56, 194] width 9 height 9
radio input "true"
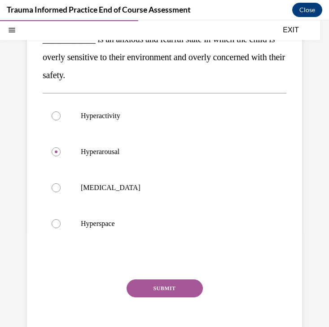
click at [175, 282] on button "SUBMIT" at bounding box center [165, 288] width 76 height 18
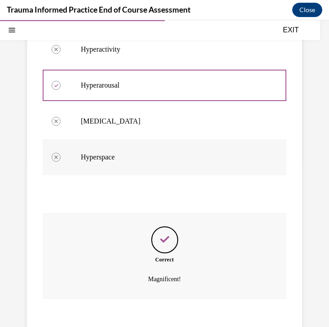
scroll to position [237, 0]
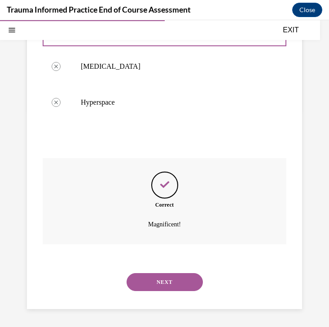
click at [175, 290] on button "NEXT" at bounding box center [165, 282] width 76 height 18
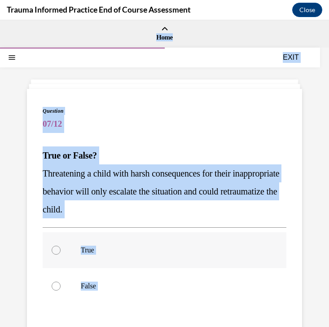
copy div "SKIP TO STEP Audio transcript EXIT Trauma-Informed Practice End of Course Asses…"
click at [249, 146] on p "True or False?" at bounding box center [165, 155] width 244 height 18
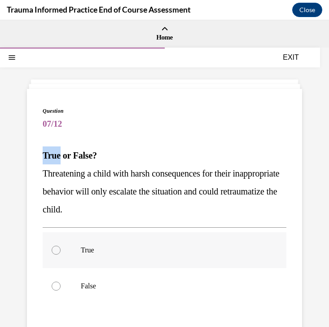
click at [145, 250] on p "True" at bounding box center [172, 249] width 183 height 9
click at [61, 250] on input "True" at bounding box center [56, 249] width 9 height 9
radio input "true"
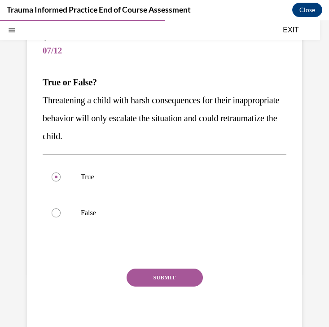
click at [153, 278] on button "SUBMIT" at bounding box center [165, 277] width 76 height 18
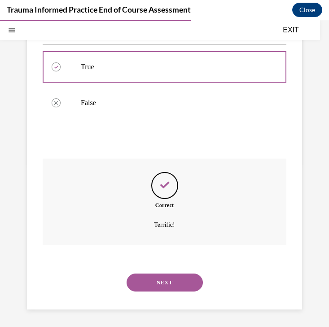
scroll to position [184, 0]
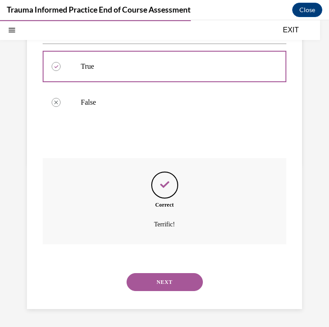
click at [162, 285] on button "NEXT" at bounding box center [165, 282] width 76 height 18
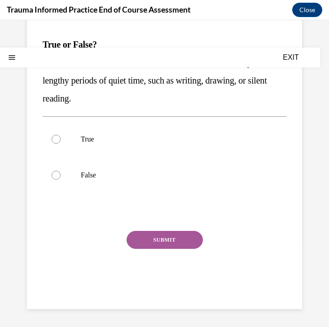
scroll to position [0, 0]
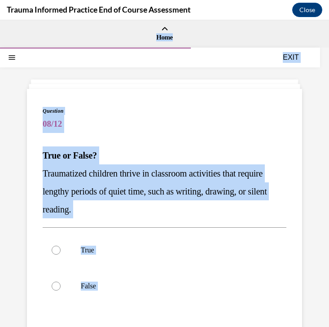
copy div "SKIP TO STEP Audio transcript EXIT Trauma-Informed Practice End of Course Asses…"
click at [131, 288] on p "False" at bounding box center [172, 285] width 183 height 9
click at [61, 288] on input "False" at bounding box center [56, 285] width 9 height 9
radio input "true"
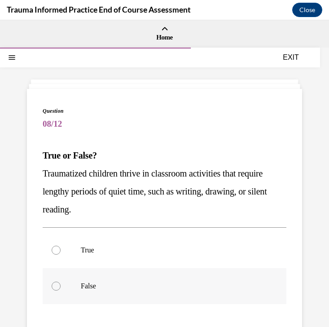
click at [131, 288] on p "False" at bounding box center [172, 285] width 183 height 9
click at [61, 288] on input "False" at bounding box center [56, 285] width 9 height 9
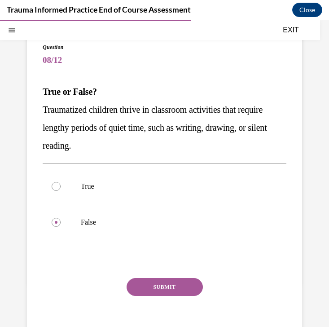
click at [153, 281] on button "SUBMIT" at bounding box center [165, 287] width 76 height 18
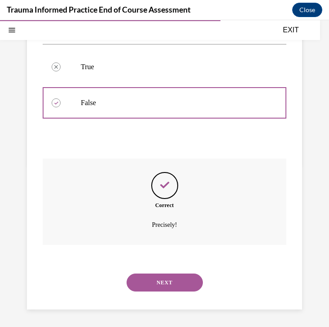
scroll to position [184, 0]
click at [154, 278] on button "NEXT" at bounding box center [165, 282] width 76 height 18
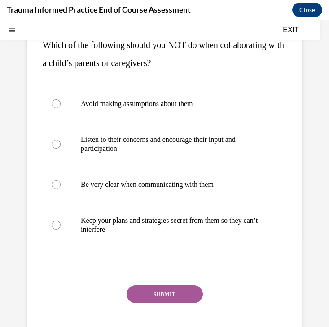
scroll to position [0, 0]
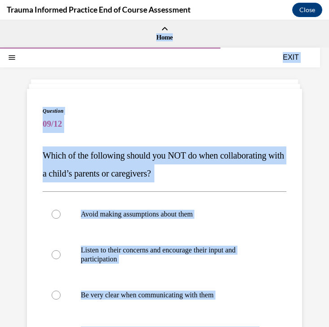
copy div "SKIP TO STEP Audio transcript EXIT Trauma-Informed Practice End of Course Asses…"
click at [291, 183] on div "Question 09/12 Which of the following should you NOT do when collaborating with…" at bounding box center [164, 281] width 275 height 385
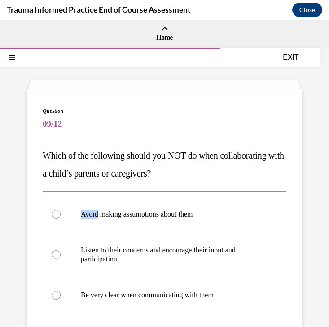
click at [291, 183] on div "Question 09/12 Which of the following should you NOT do when collaborating with…" at bounding box center [164, 281] width 275 height 385
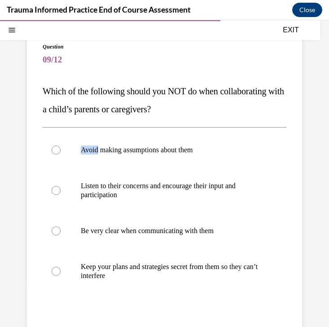
scroll to position [78, 0]
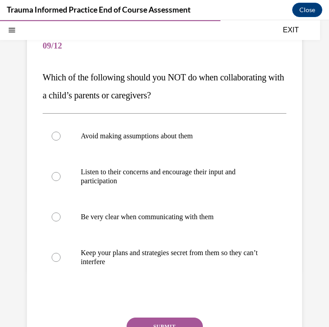
click at [279, 106] on div "Question 09/12 Which of the following should you NOT do when collaborating with…" at bounding box center [165, 210] width 244 height 362
click at [201, 252] on p "Keep your plans and strategies secret from them so they can’t interfere" at bounding box center [172, 257] width 183 height 18
click at [61, 253] on input "Keep your plans and strategies secret from them so they can’t interfere" at bounding box center [56, 257] width 9 height 9
radio input "true"
click at [185, 320] on button "SUBMIT" at bounding box center [165, 326] width 76 height 18
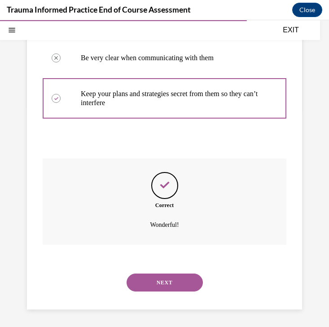
scroll to position [237, 0]
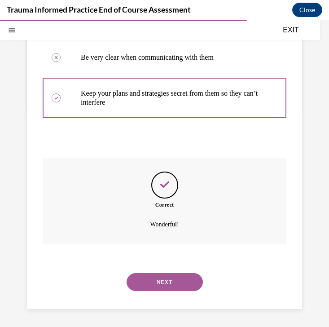
click at [173, 280] on button "NEXT" at bounding box center [165, 282] width 76 height 18
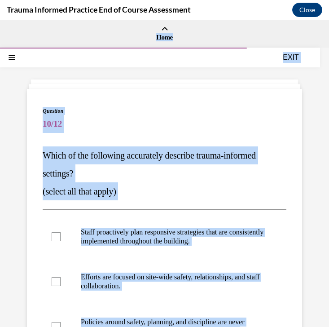
copy div "SKIP TO STEP Audio transcript EXIT Trauma-Informed Practice End of Course Asses…"
click at [264, 188] on p "(select all that apply)" at bounding box center [165, 191] width 244 height 18
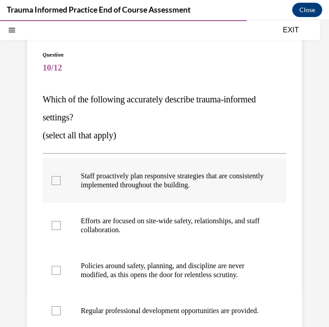
click at [238, 182] on p "Staff proactively plan responsive strategies that are consistently implemented …" at bounding box center [172, 180] width 183 height 18
click at [61, 182] on input "Staff proactively plan responsive strategies that are consistently implemented …" at bounding box center [56, 180] width 9 height 9
checkbox input "true"
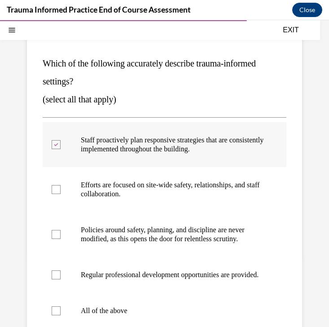
scroll to position [93, 0]
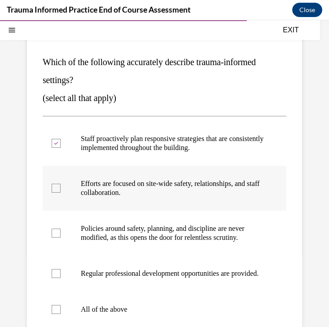
click at [236, 184] on p "Efforts are focused on site-wide safety, relationships, and staff collaboration." at bounding box center [172, 188] width 183 height 18
click at [61, 184] on input "Efforts are focused on site-wide safety, relationships, and staff collaboration." at bounding box center [56, 188] width 9 height 9
checkbox input "true"
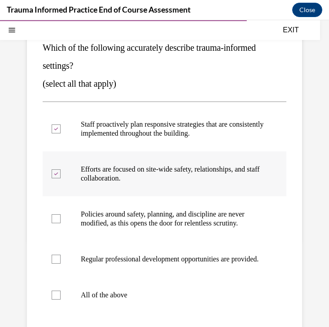
scroll to position [118, 0]
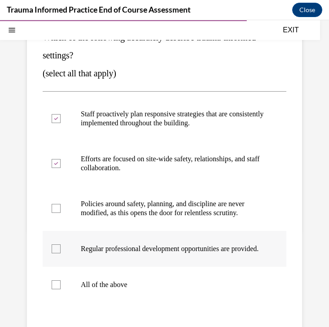
click at [222, 253] on p "Regular professional development opportunities are provided." at bounding box center [172, 248] width 183 height 9
click at [61, 253] on input "Regular professional development opportunities are provided." at bounding box center [56, 248] width 9 height 9
checkbox input "true"
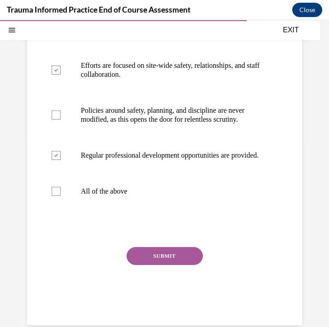
click at [191, 263] on button "SUBMIT" at bounding box center [165, 256] width 76 height 18
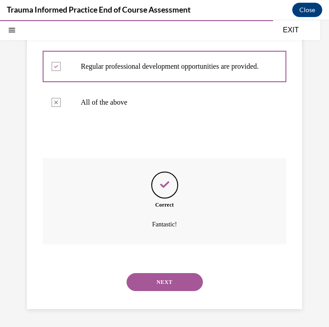
scroll to position [309, 0]
click at [182, 284] on button "NEXT" at bounding box center [165, 282] width 76 height 18
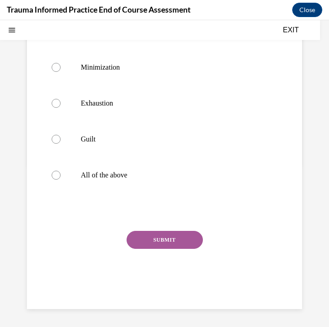
scroll to position [0, 0]
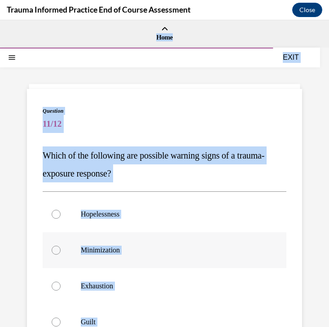
copy div "SKIP TO STEP Audio transcript EXIT Trauma-Informed Practice End of Course Asses…"
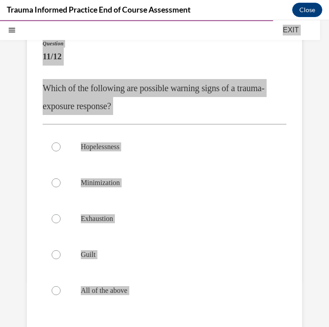
scroll to position [84, 0]
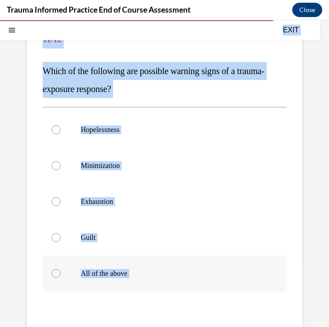
click at [136, 275] on p "All of the above" at bounding box center [172, 273] width 183 height 9
click at [61, 275] on input "All of the above" at bounding box center [56, 273] width 9 height 9
radio input "true"
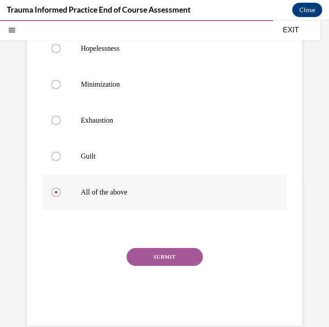
scroll to position [166, 0]
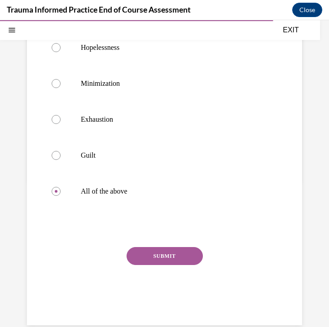
click at [153, 256] on button "SUBMIT" at bounding box center [165, 256] width 76 height 18
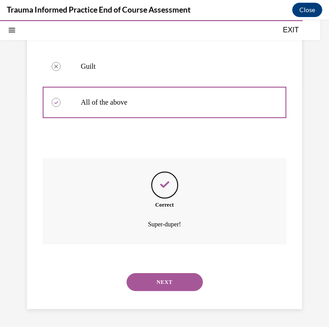
click at [152, 276] on button "NEXT" at bounding box center [165, 282] width 76 height 18
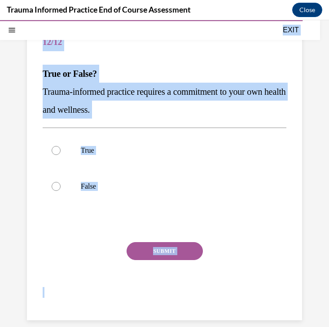
click at [288, 207] on div "Question 12/12 True or False? Trauma-informed practice requires a commitment to…" at bounding box center [164, 163] width 275 height 313
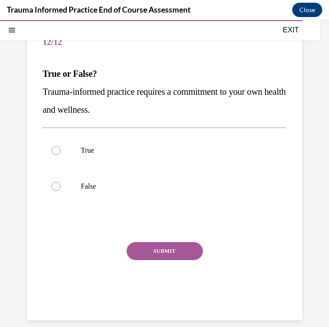
click at [288, 207] on div "Question 12/12 True or False? Trauma-informed practice requires a commitment to…" at bounding box center [164, 163] width 275 height 313
click at [196, 151] on p "True" at bounding box center [172, 150] width 183 height 9
click at [61, 151] on input "True" at bounding box center [56, 150] width 9 height 9
radio input "true"
click at [190, 241] on div "Question 12/12 True or False? Trauma-informed practice requires a commitment to…" at bounding box center [165, 170] width 244 height 290
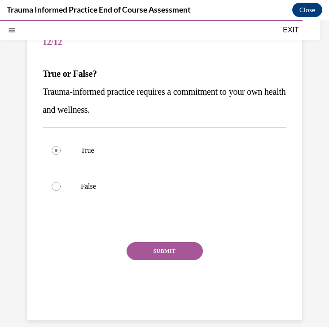
click at [190, 245] on button "SUBMIT" at bounding box center [165, 251] width 76 height 18
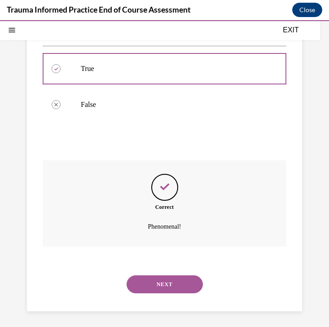
scroll to position [166, 0]
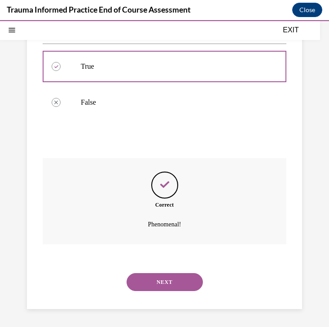
click at [175, 282] on button "NEXT" at bounding box center [165, 282] width 76 height 18
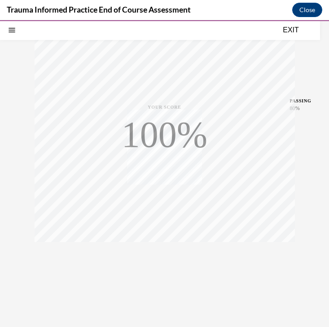
scroll to position [141, 0]
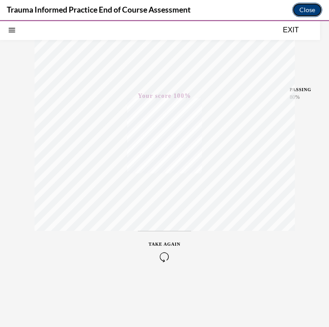
click at [304, 10] on button "Close" at bounding box center [307, 10] width 30 height 14
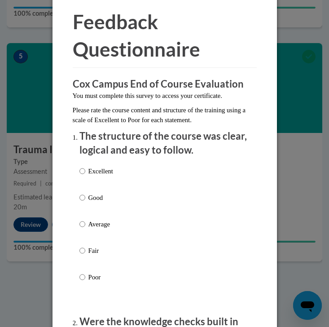
click at [134, 172] on div "Excellent Good Average Fair Poor" at bounding box center [164, 235] width 171 height 146
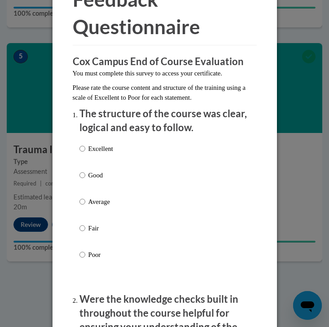
click at [94, 147] on p "Excellent" at bounding box center [100, 149] width 25 height 10
click at [85, 147] on input "Excellent" at bounding box center [82, 149] width 6 height 10
radio input "true"
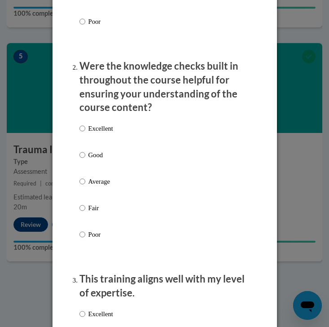
click at [90, 128] on p "Excellent" at bounding box center [100, 128] width 25 height 10
click at [85, 128] on input "Excellent" at bounding box center [82, 128] width 6 height 10
radio input "true"
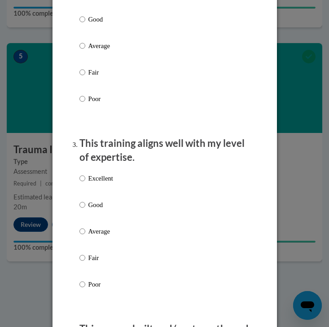
scroll to position [428, 0]
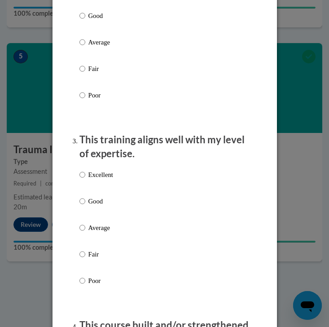
click at [90, 175] on p "Excellent" at bounding box center [100, 175] width 25 height 10
click at [85, 175] on input "Excellent" at bounding box center [82, 175] width 6 height 10
radio input "true"
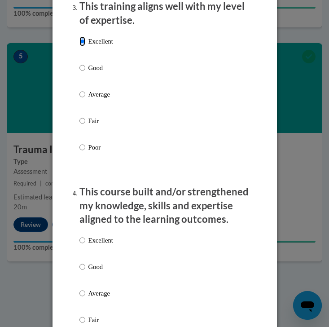
scroll to position [562, 0]
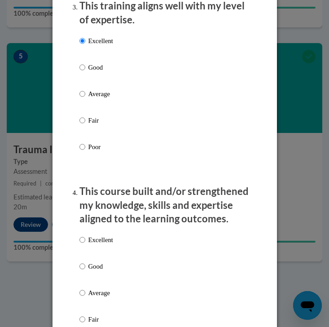
click at [88, 249] on label "Excellent" at bounding box center [96, 247] width 34 height 24
click at [85, 245] on input "Excellent" at bounding box center [82, 240] width 6 height 10
radio input "true"
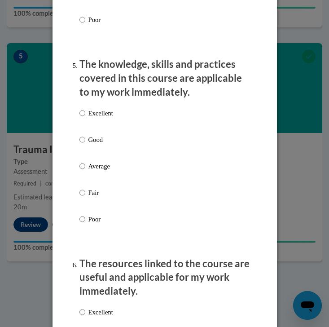
scroll to position [895, 0]
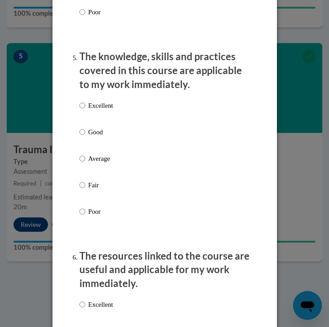
click at [101, 104] on p "Excellent" at bounding box center [100, 106] width 25 height 10
click at [85, 104] on input "Excellent" at bounding box center [82, 106] width 6 height 10
radio input "true"
click at [92, 303] on p "Excellent" at bounding box center [100, 304] width 25 height 10
click at [85, 303] on input "Excellent" at bounding box center [82, 304] width 6 height 10
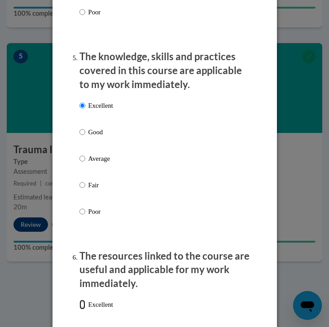
radio input "true"
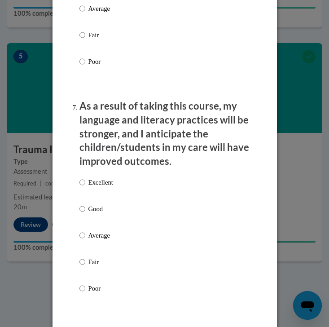
scroll to position [1249, 0]
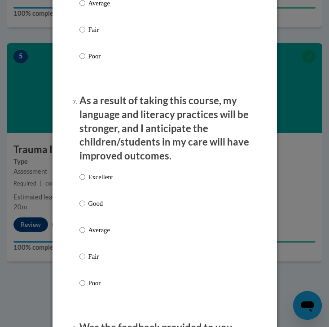
click at [105, 176] on p "Excellent" at bounding box center [100, 177] width 25 height 10
click at [85, 176] on input "Excellent" at bounding box center [82, 177] width 6 height 10
radio input "true"
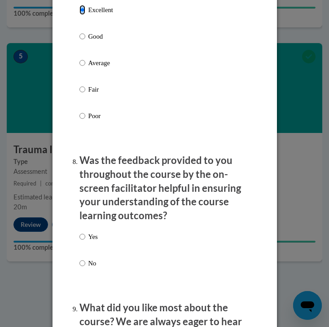
scroll to position [1422, 0]
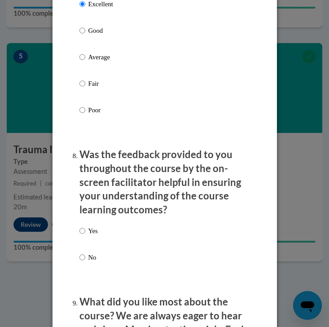
click at [93, 229] on p "Yes" at bounding box center [92, 231] width 9 height 10
click at [85, 229] on input "Yes" at bounding box center [82, 231] width 6 height 10
radio input "true"
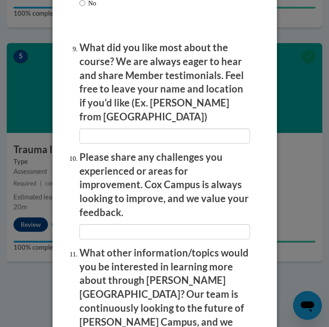
scroll to position [1677, 0]
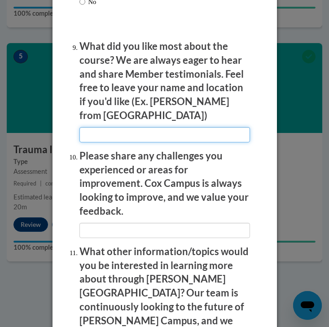
click at [112, 127] on input "textbox" at bounding box center [164, 134] width 171 height 15
type input "It was easy to follow"
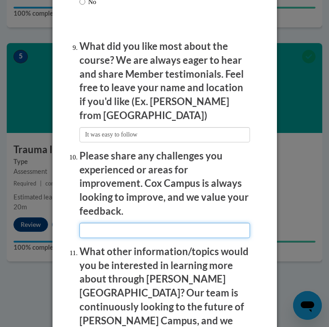
click at [109, 223] on input "textbox" at bounding box center [164, 230] width 171 height 15
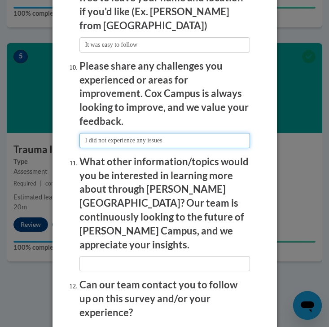
scroll to position [1803, 0]
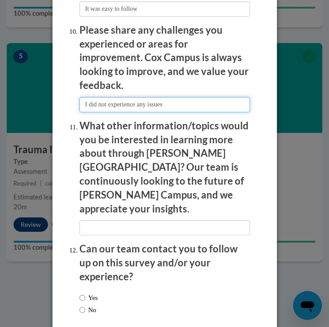
type input "I did not experience any issues"
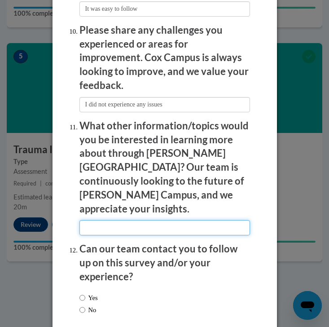
click at [139, 220] on input "textbox" at bounding box center [164, 227] width 171 height 15
type input "P"
type input "Developmental psychology"
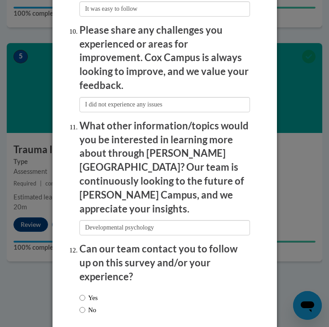
click at [95, 305] on label "No" at bounding box center [87, 310] width 17 height 10
click at [85, 305] on input "No" at bounding box center [82, 310] width 6 height 10
radio input "true"
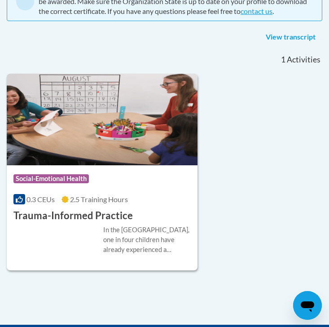
scroll to position [215, 0]
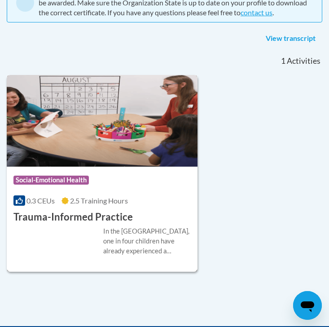
click at [106, 218] on h3 "Trauma-Informed Practice" at bounding box center [72, 217] width 119 height 14
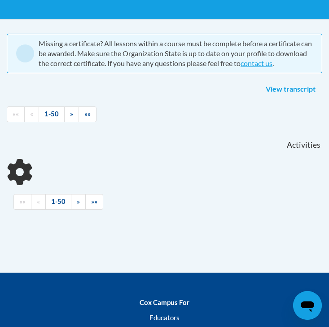
scroll to position [131, 0]
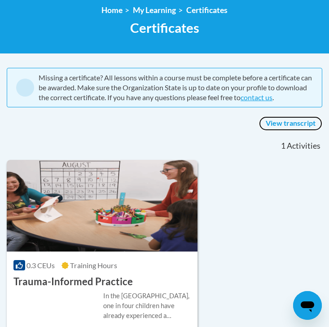
click at [285, 120] on link "View transcript" at bounding box center [290, 123] width 63 height 14
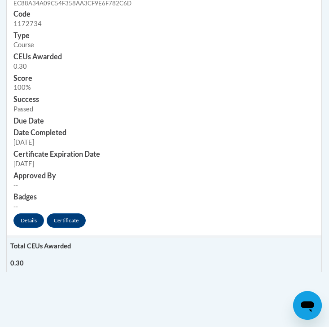
scroll to position [455, 0]
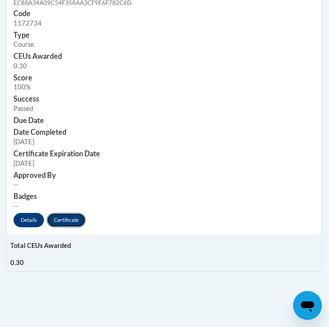
click at [68, 218] on link "Certificate" at bounding box center [66, 220] width 39 height 14
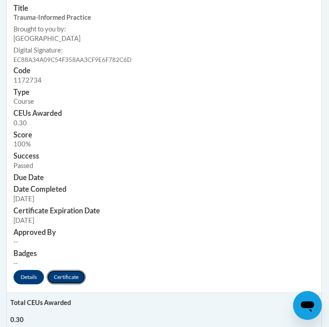
scroll to position [386, 0]
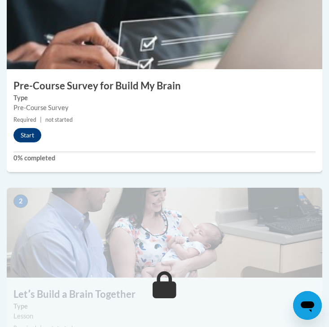
scroll to position [332, 0]
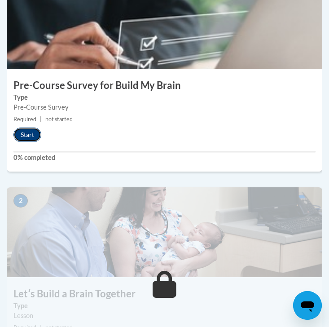
click at [31, 133] on button "Start" at bounding box center [27, 134] width 28 height 14
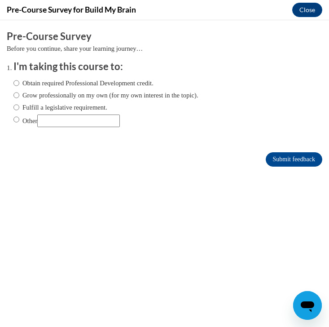
scroll to position [0, 0]
click at [96, 78] on label "Obtain required Professional Development credit." at bounding box center [83, 83] width 140 height 10
click at [19, 78] on input "Obtain required Professional Development credit." at bounding box center [16, 83] width 6 height 10
radio input "true"
click at [293, 161] on input "Submit feedback" at bounding box center [294, 159] width 57 height 14
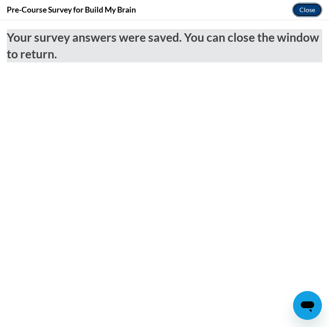
click at [306, 9] on button "Close" at bounding box center [307, 10] width 30 height 14
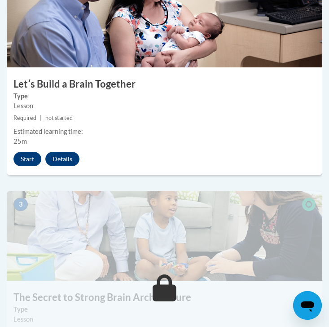
scroll to position [499, 0]
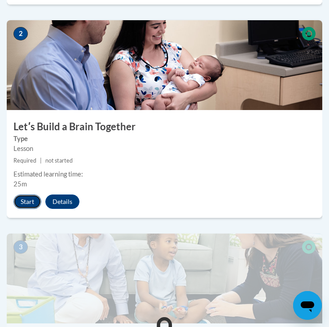
click at [21, 202] on button "Start" at bounding box center [27, 201] width 28 height 14
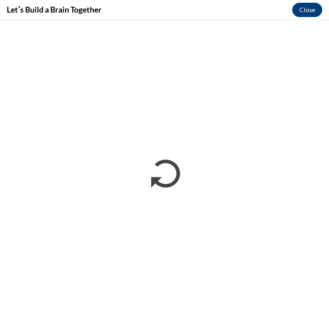
scroll to position [0, 0]
